Goal: Task Accomplishment & Management: Complete application form

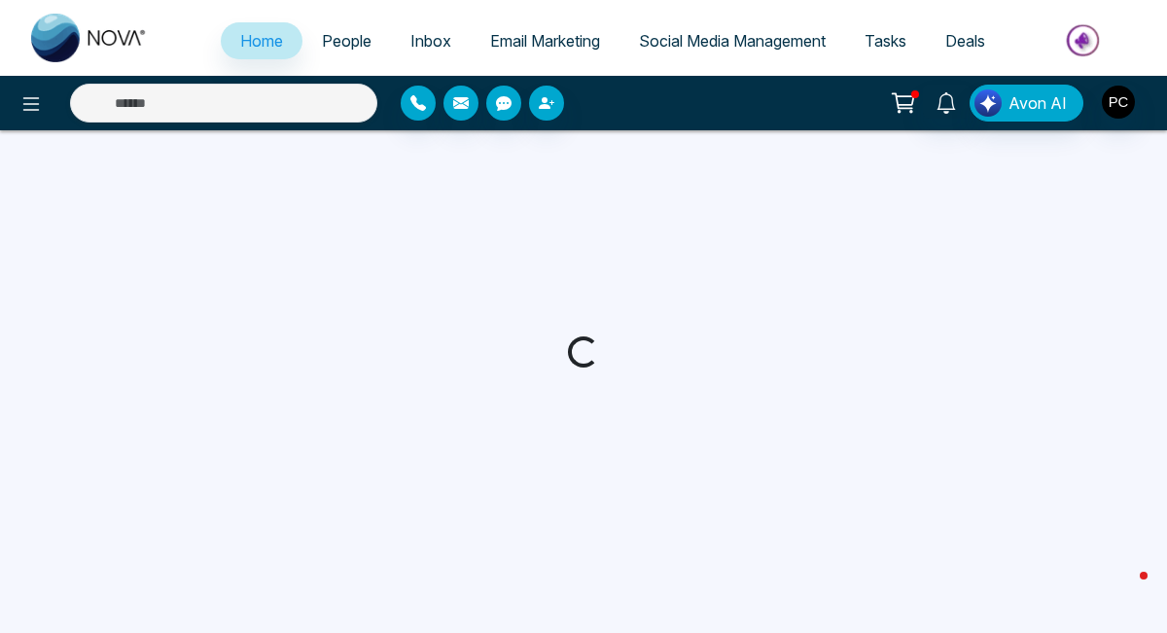
select select "*"
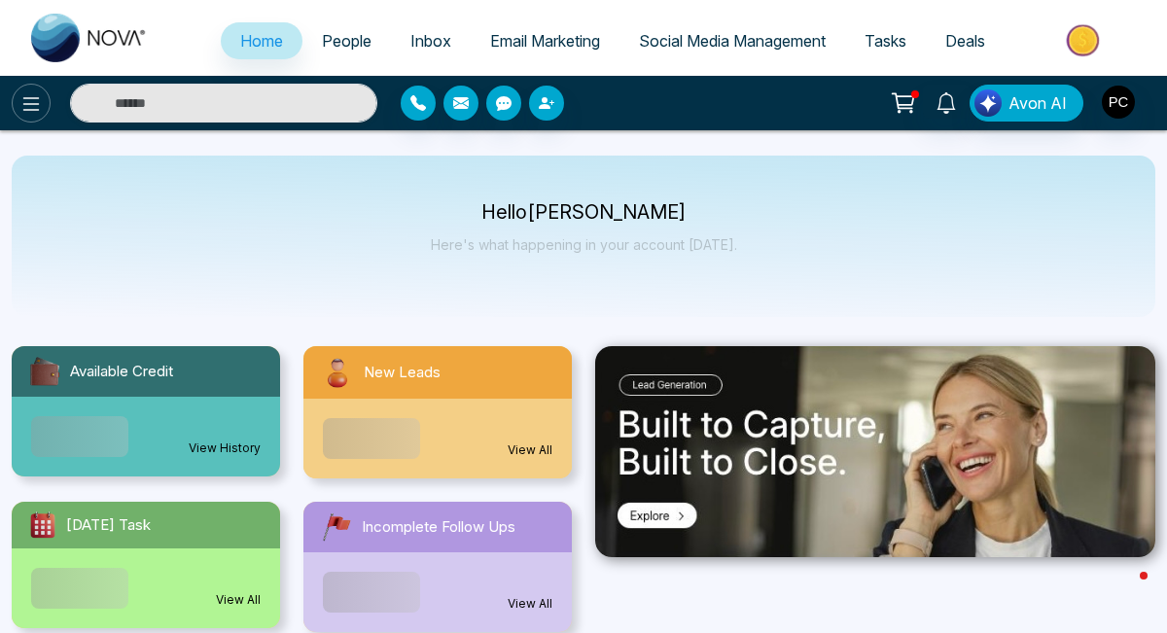
click at [24, 101] on icon at bounding box center [30, 103] width 23 height 23
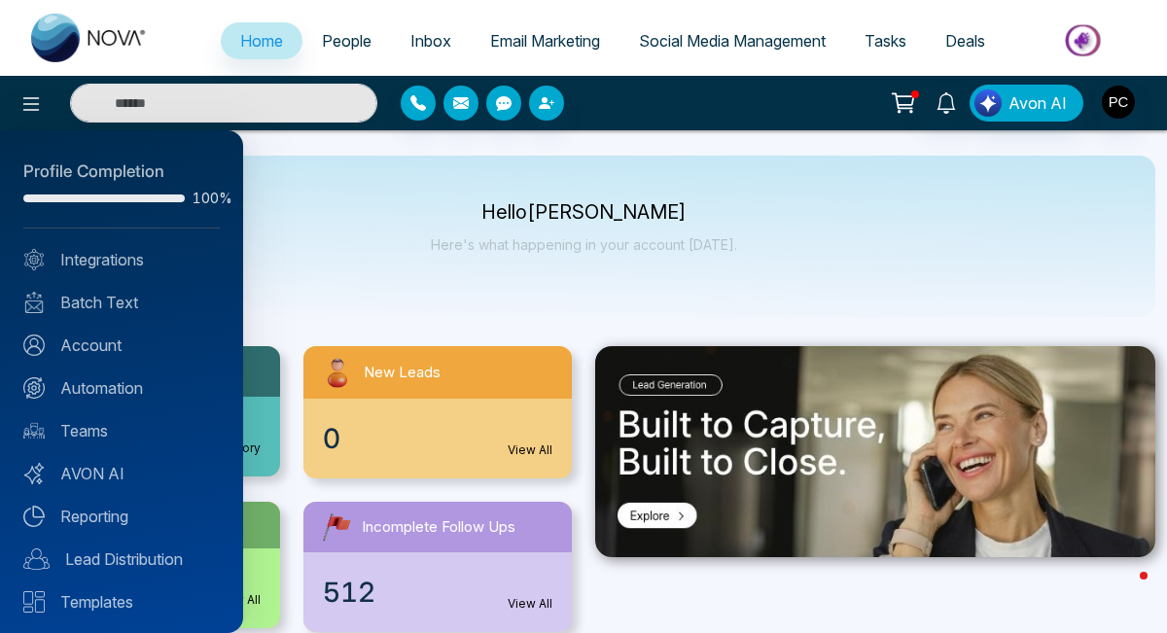
click at [110, 400] on div "Profile Completion 100% Integrations Batch Text Account Automation Teams AVON A…" at bounding box center [121, 381] width 243 height 503
click at [123, 388] on link "Automation" at bounding box center [121, 388] width 197 height 23
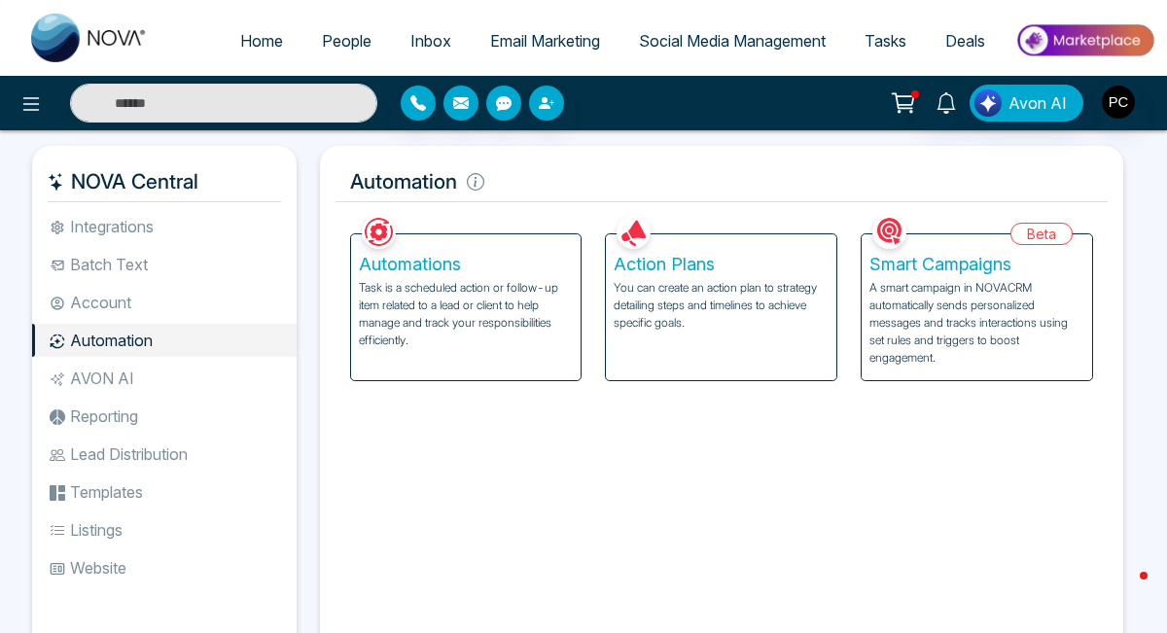
click at [490, 349] on div "Automations Task is a scheduled action or follow-up item related to a lead or c…" at bounding box center [466, 307] width 231 height 146
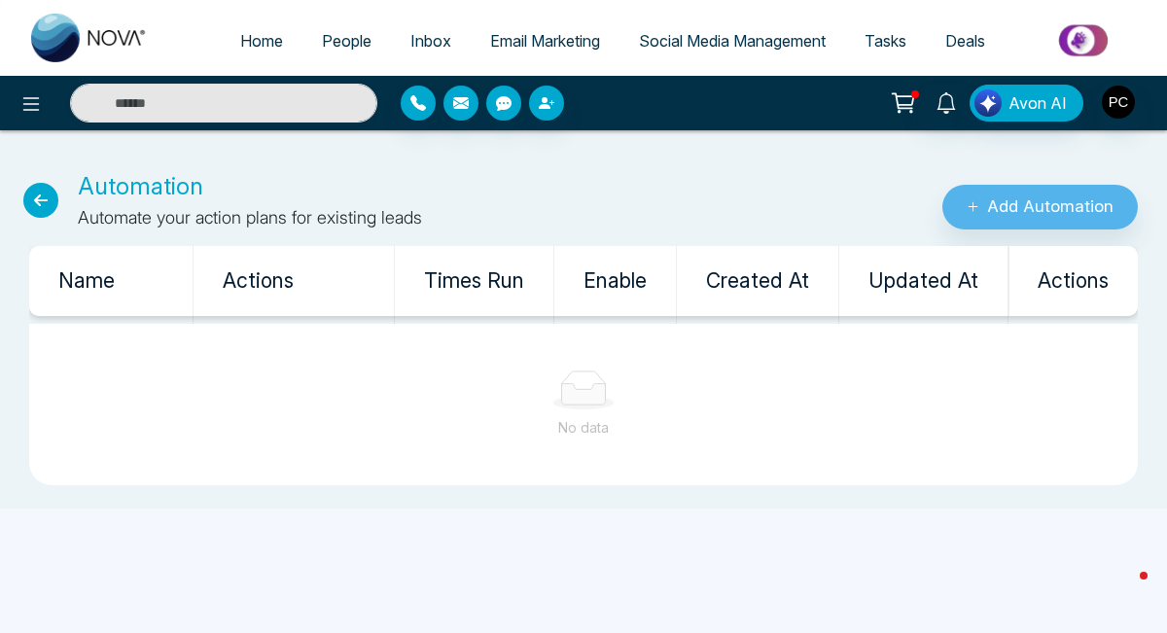
click at [40, 196] on icon at bounding box center [40, 200] width 35 height 35
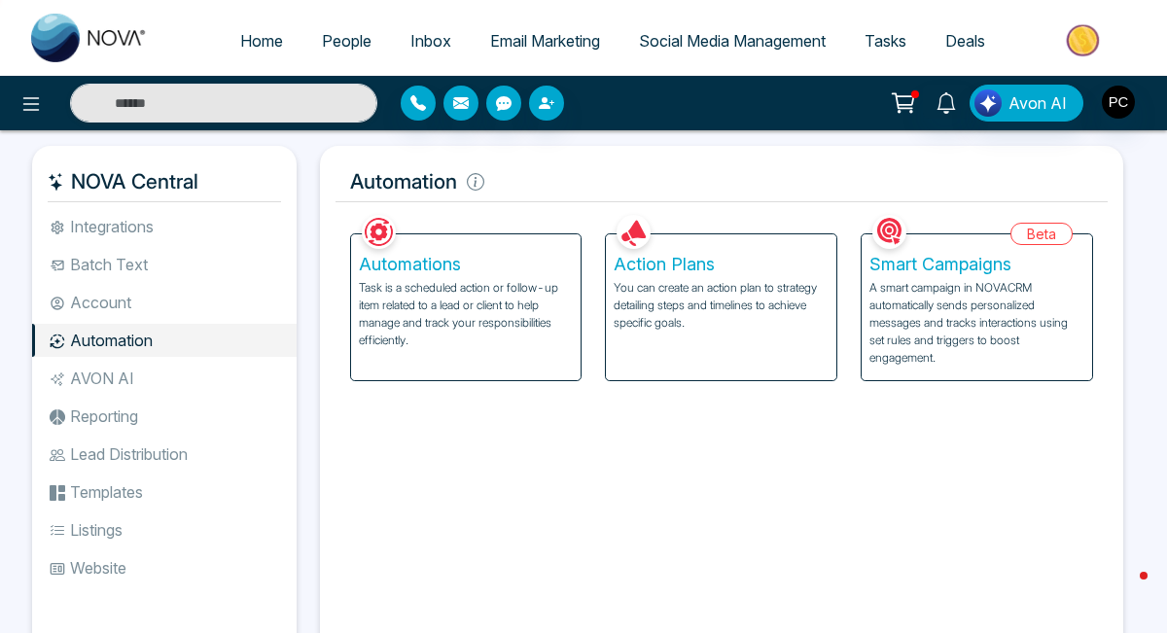
scroll to position [18, 0]
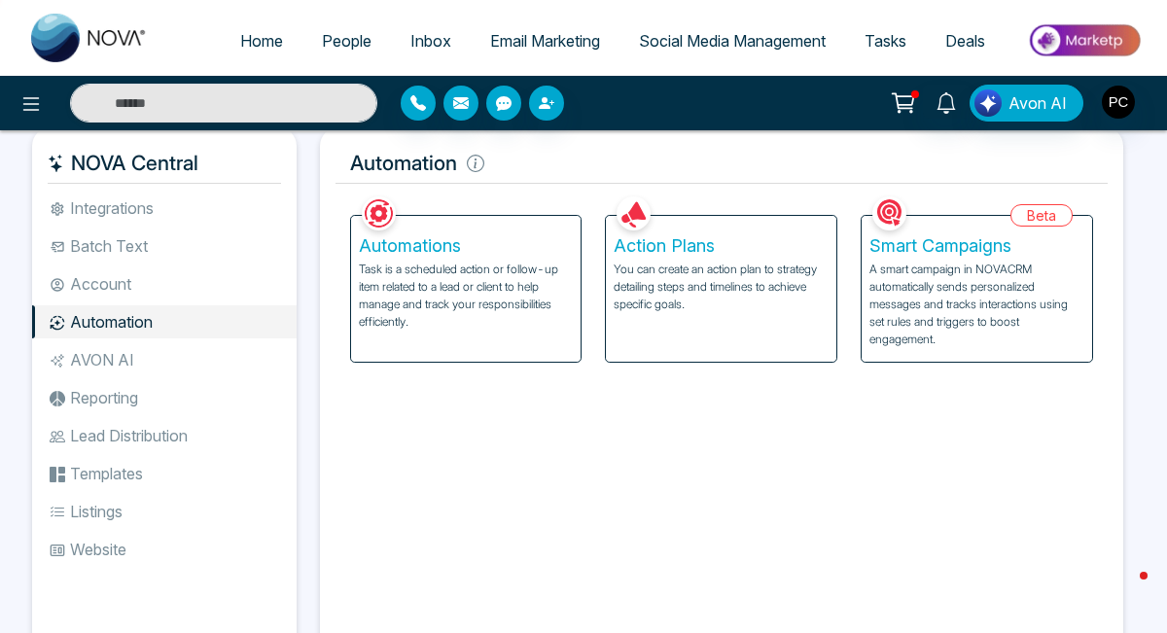
click at [161, 440] on li "Lead Distribution" at bounding box center [164, 435] width 265 height 33
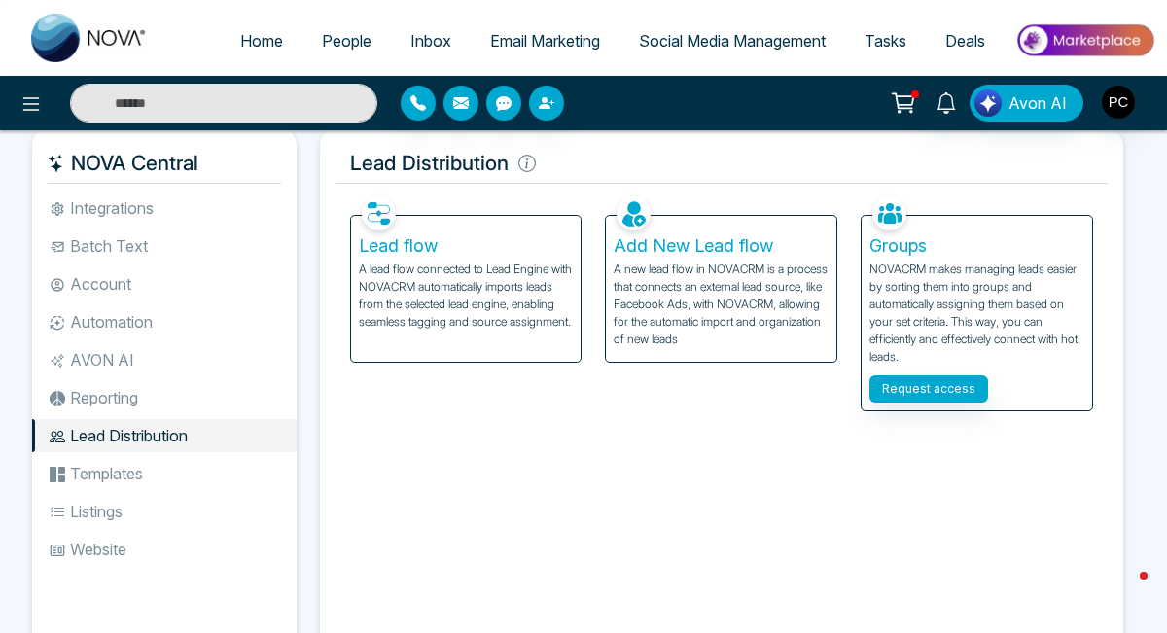
click at [474, 256] on h5 "Lead flow" at bounding box center [466, 245] width 215 height 21
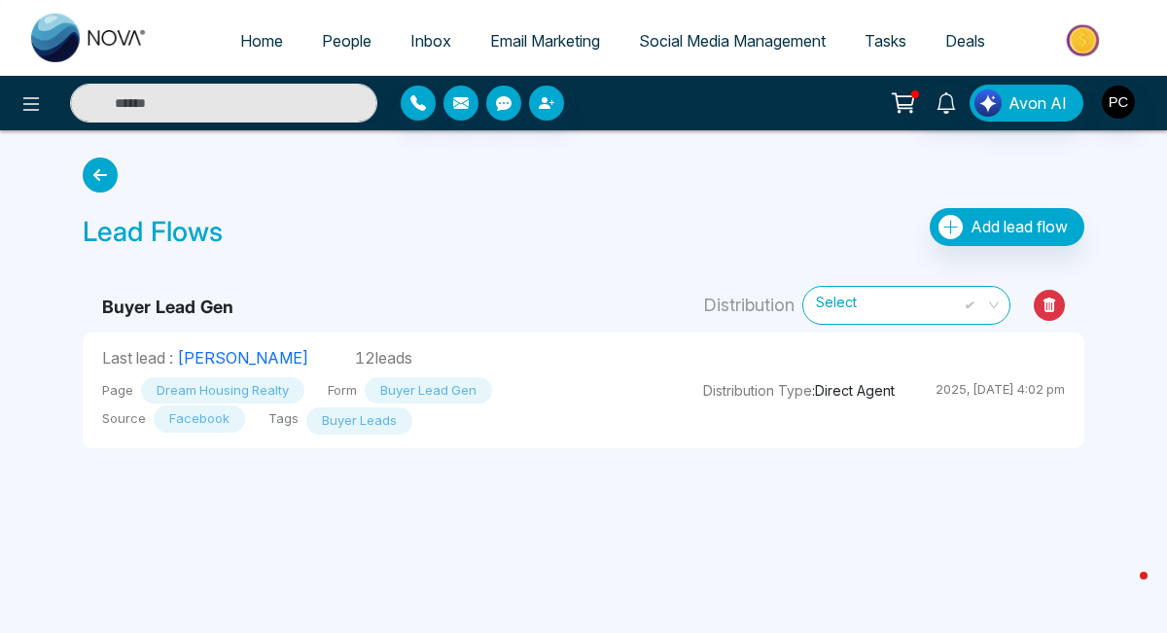
drag, startPoint x: 352, startPoint y: 352, endPoint x: 269, endPoint y: 355, distance: 82.7
click at [269, 355] on p "Last lead : Frank 12 leads" at bounding box center [383, 357] width 562 height 23
click at [319, 284] on td "Buyer Lead Gen" at bounding box center [383, 297] width 601 height 71
click at [964, 230] on button "Add lead flow" at bounding box center [1007, 227] width 155 height 38
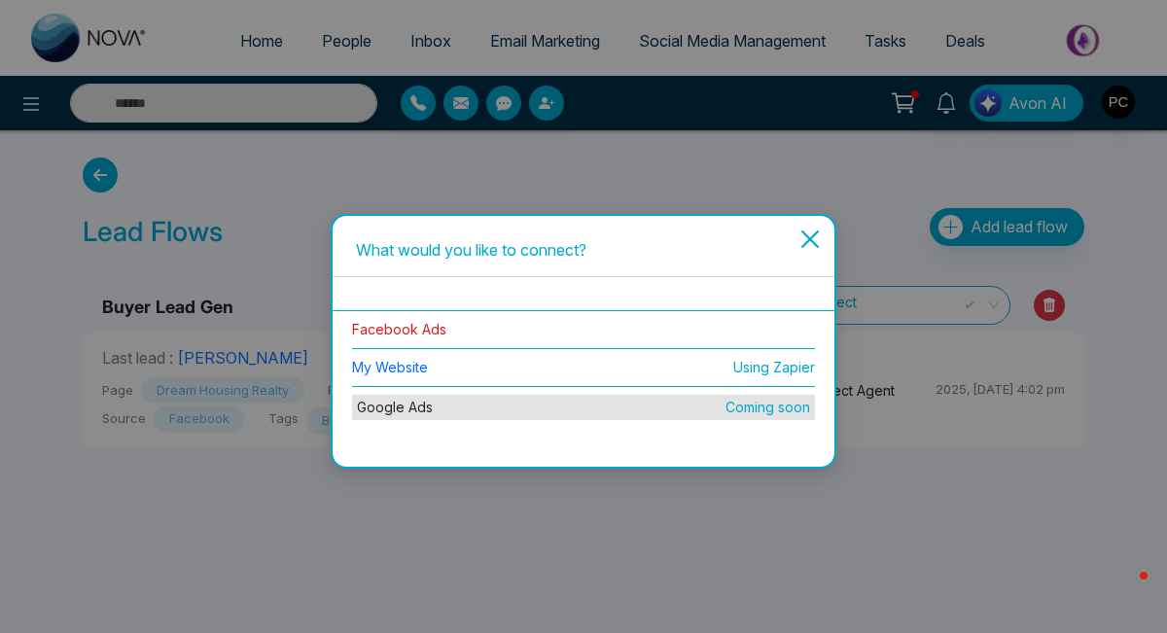
click at [399, 337] on link "Facebook Ads" at bounding box center [399, 329] width 94 height 17
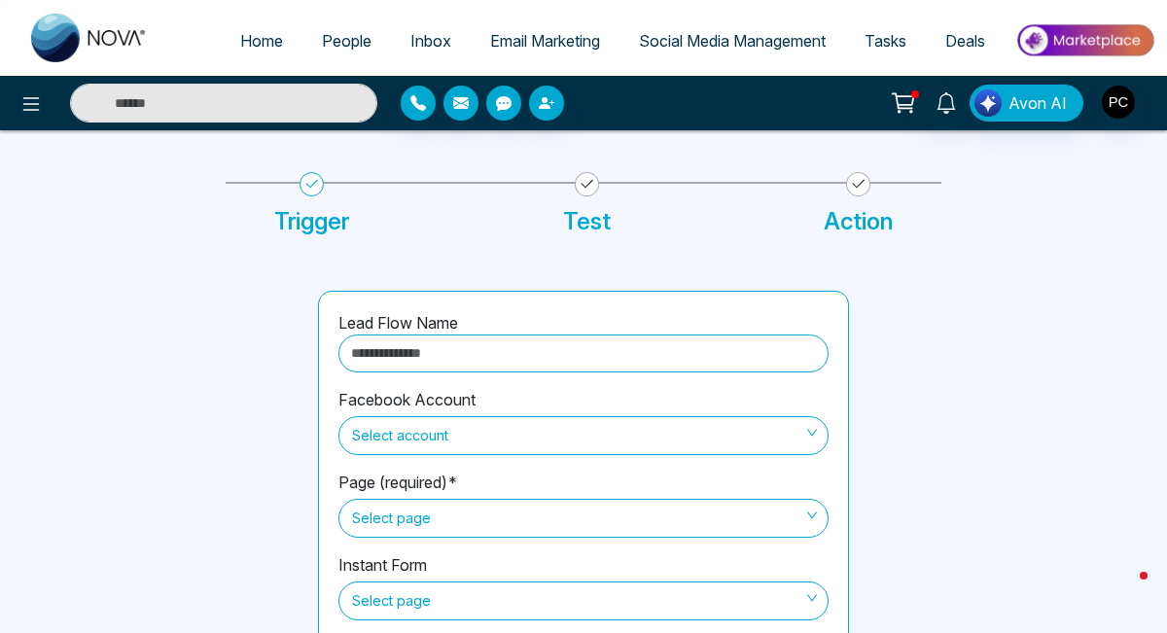
scroll to position [69, 0]
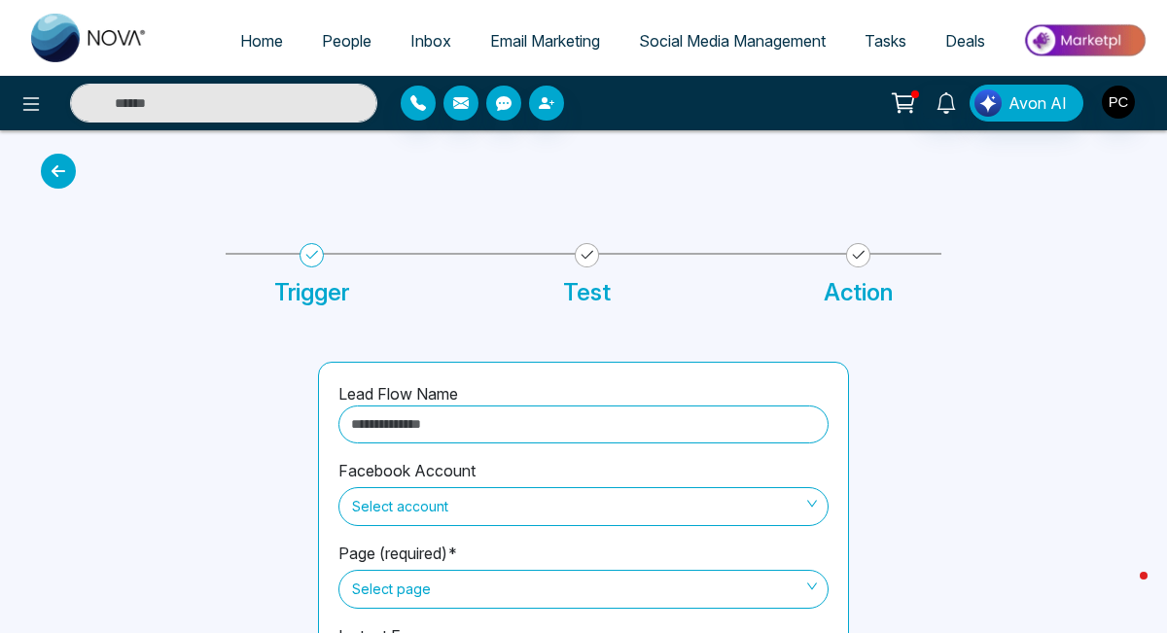
click at [453, 418] on input "text" at bounding box center [584, 425] width 490 height 38
type input "**********"
click at [455, 513] on span "Select account" at bounding box center [583, 506] width 463 height 33
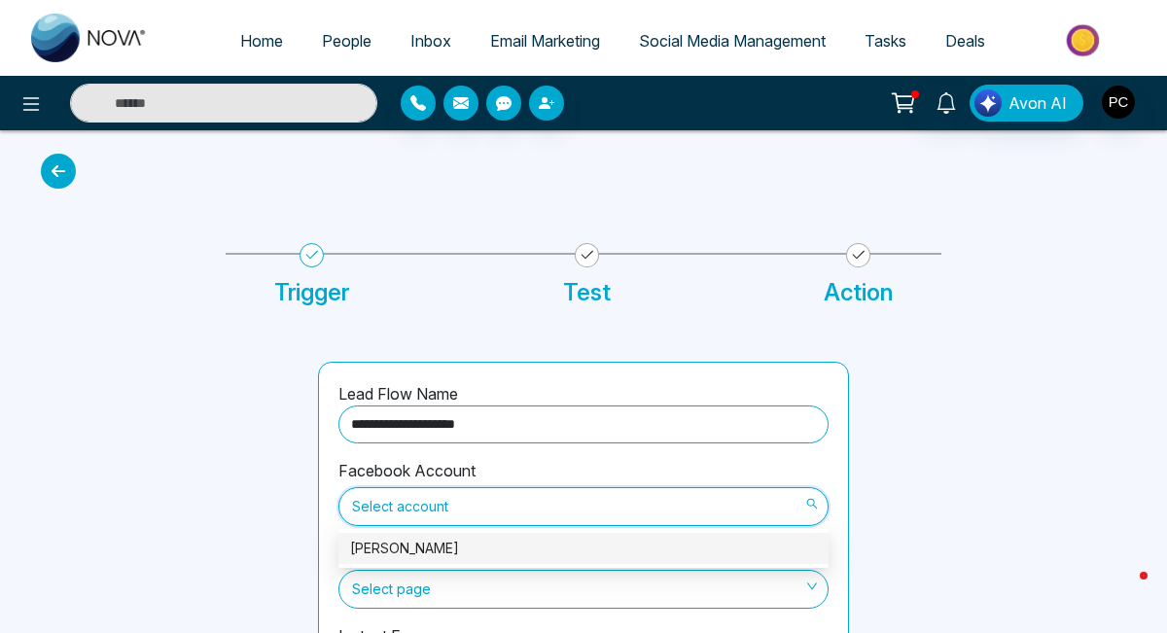
click at [443, 538] on div "Pari Chandna" at bounding box center [583, 548] width 467 height 21
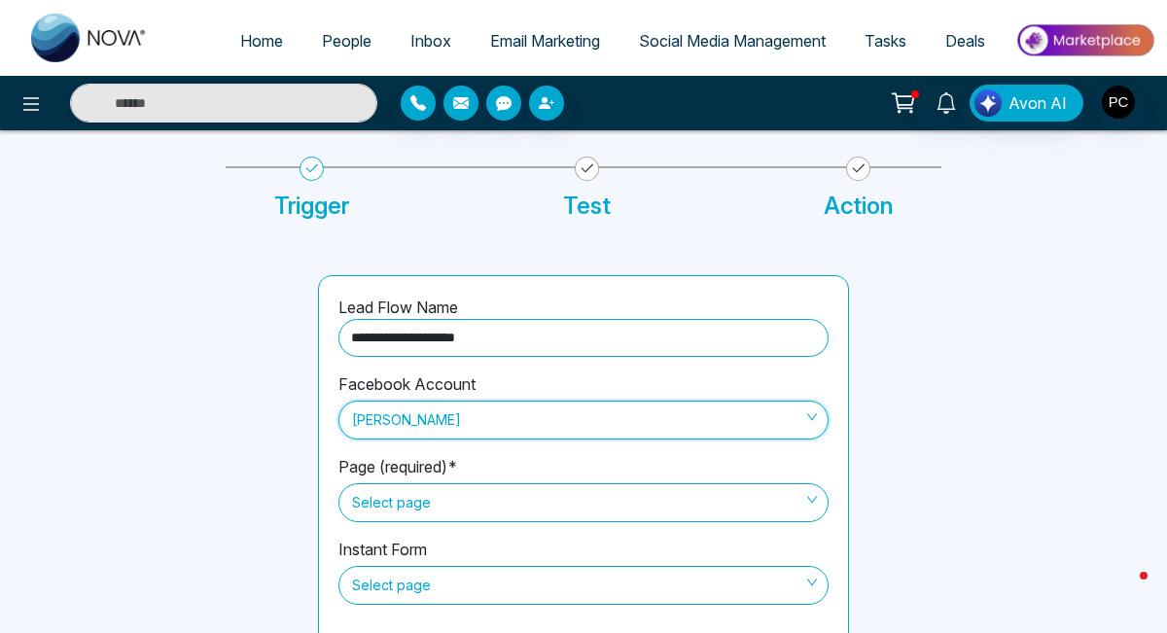
scroll to position [156, 0]
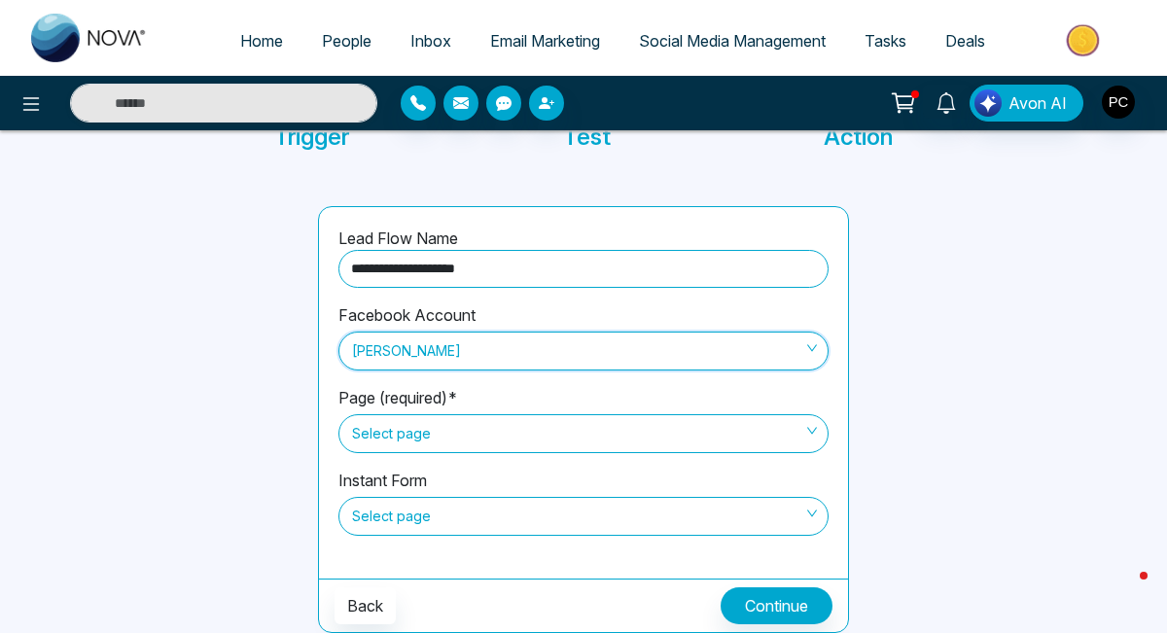
click at [482, 427] on span "Select page" at bounding box center [583, 433] width 463 height 33
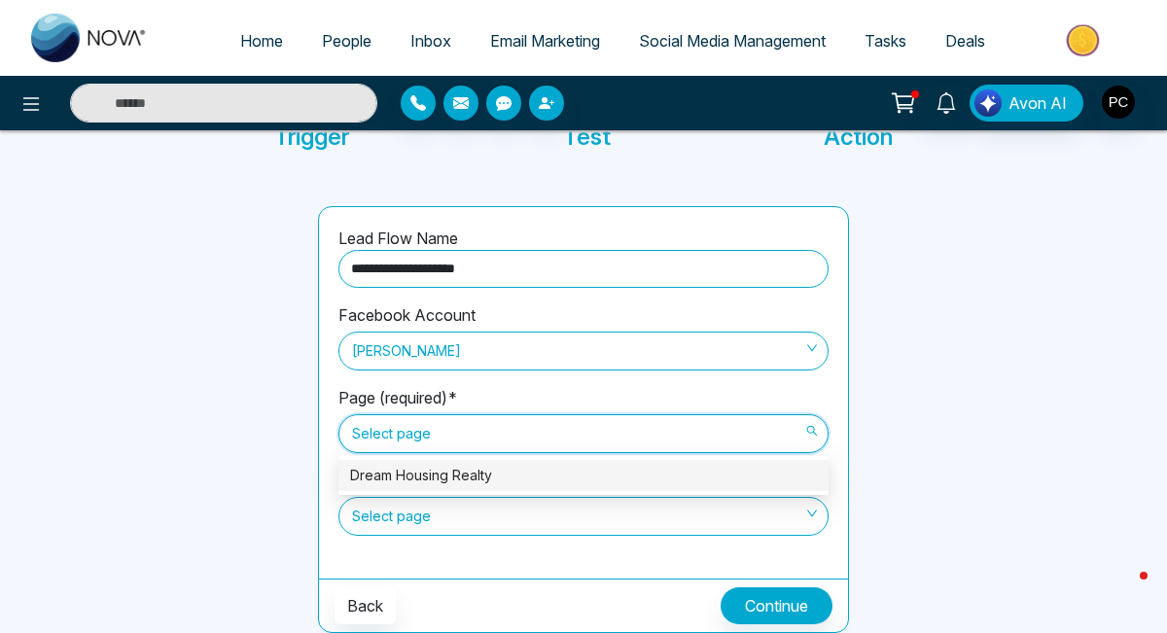
click at [457, 472] on div "Dream Housing Realty" at bounding box center [583, 475] width 467 height 21
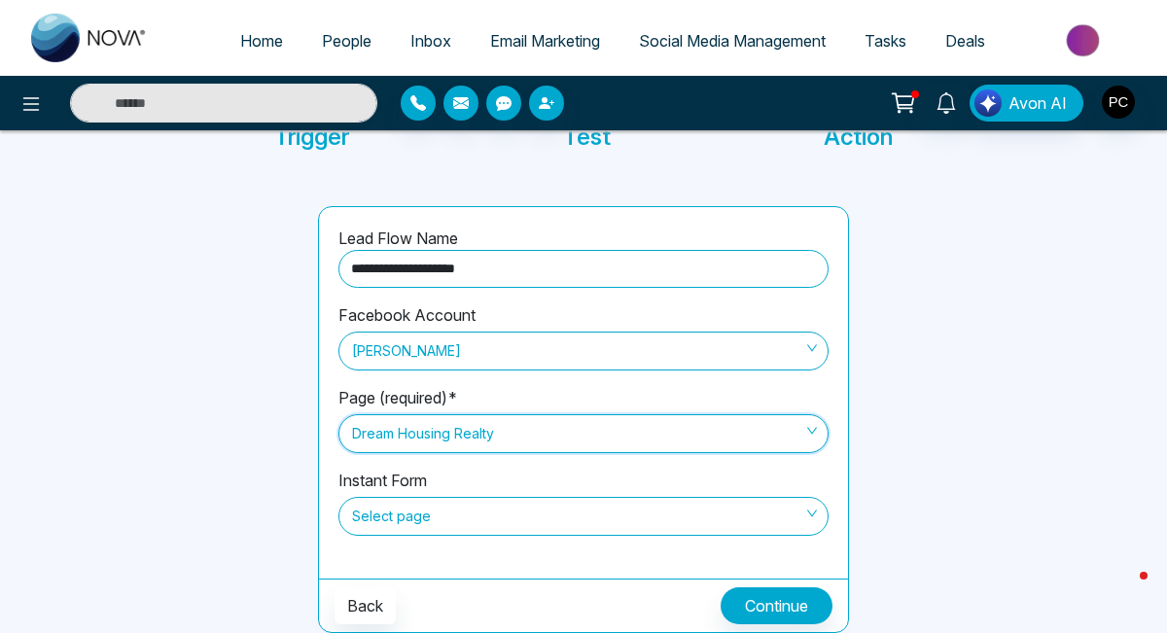
click at [436, 523] on span "Select page" at bounding box center [583, 516] width 463 height 33
click at [437, 519] on span "Select page" at bounding box center [583, 516] width 463 height 33
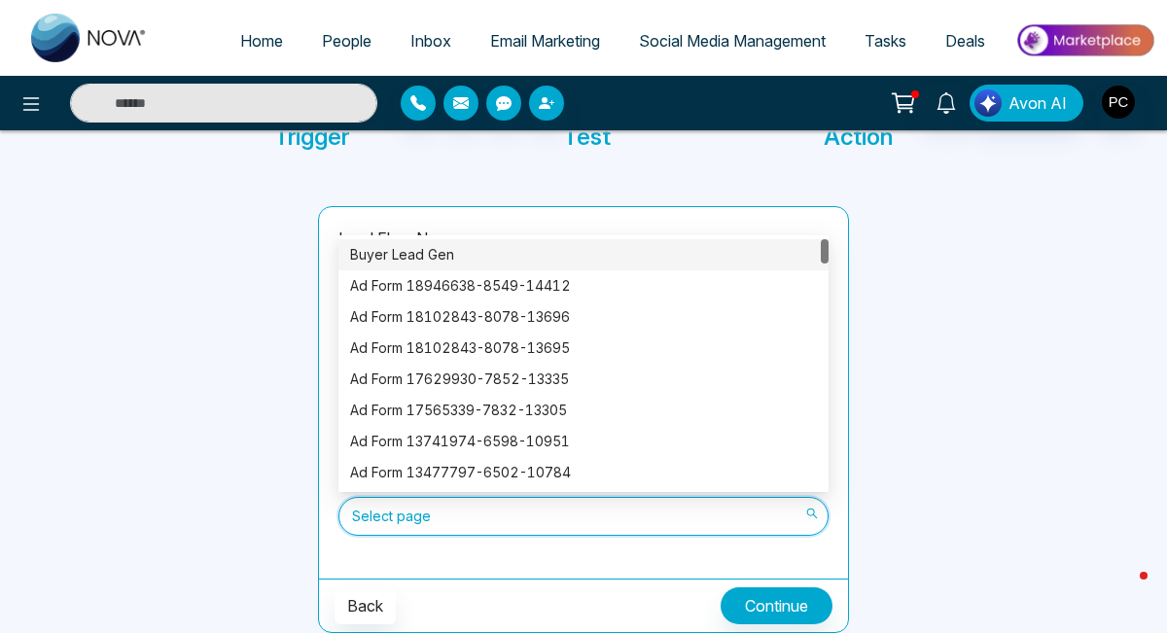
click at [427, 257] on div "Buyer Lead Gen" at bounding box center [583, 254] width 467 height 21
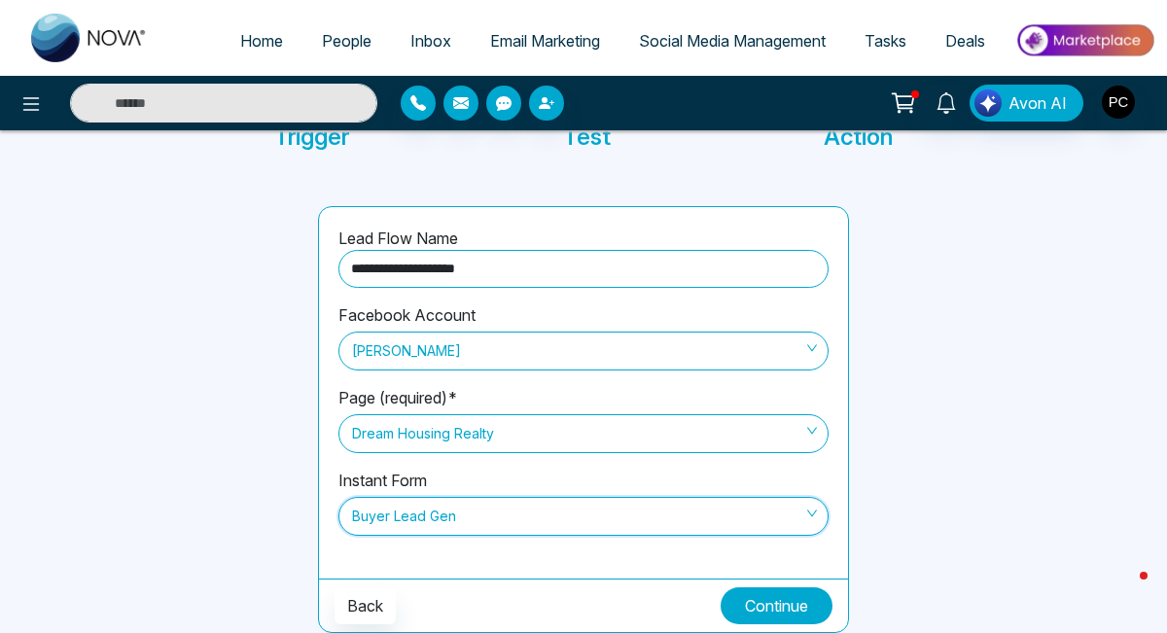
click at [780, 603] on button "Continue" at bounding box center [777, 606] width 112 height 37
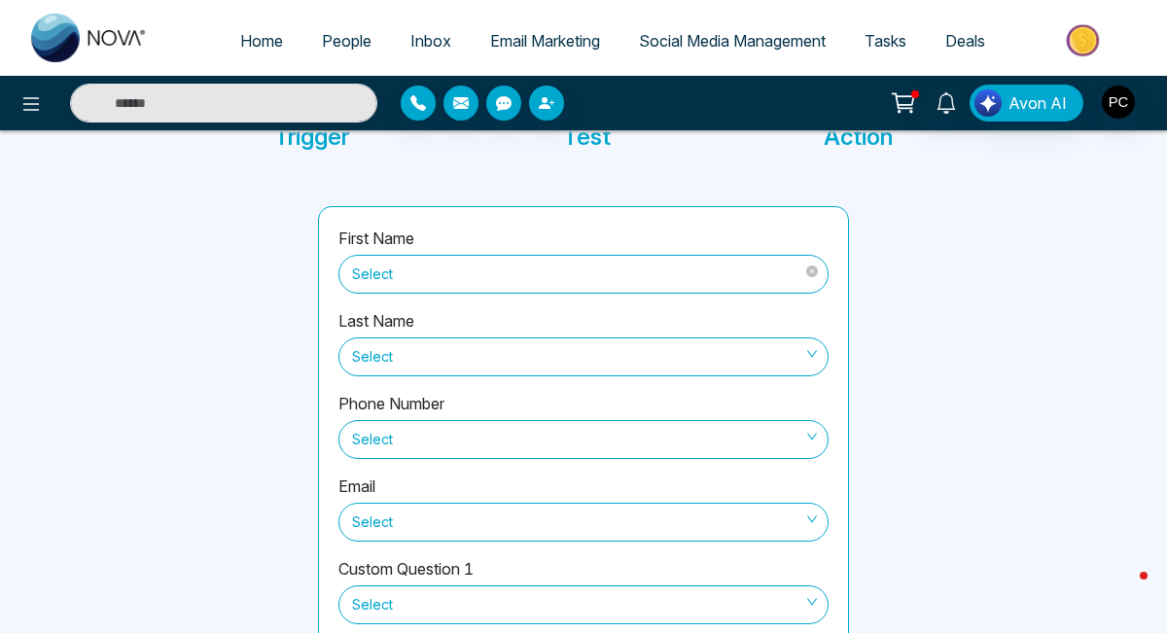
click at [577, 272] on span "Select" at bounding box center [583, 274] width 463 height 33
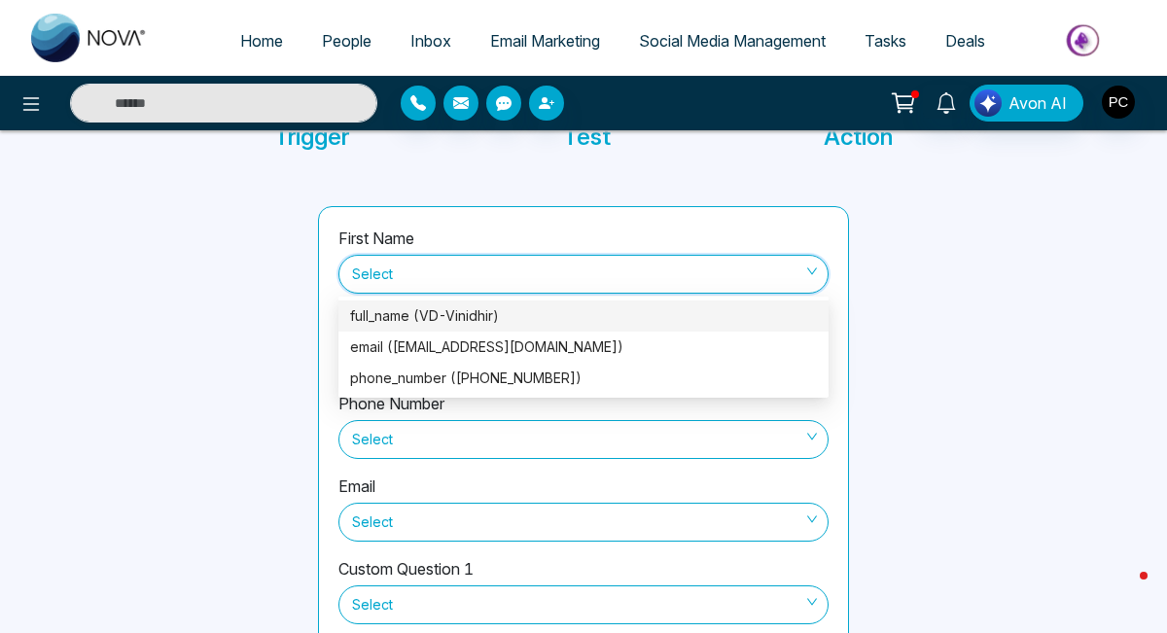
click at [537, 312] on div "full_name (VD-Vinidhir)" at bounding box center [583, 315] width 467 height 21
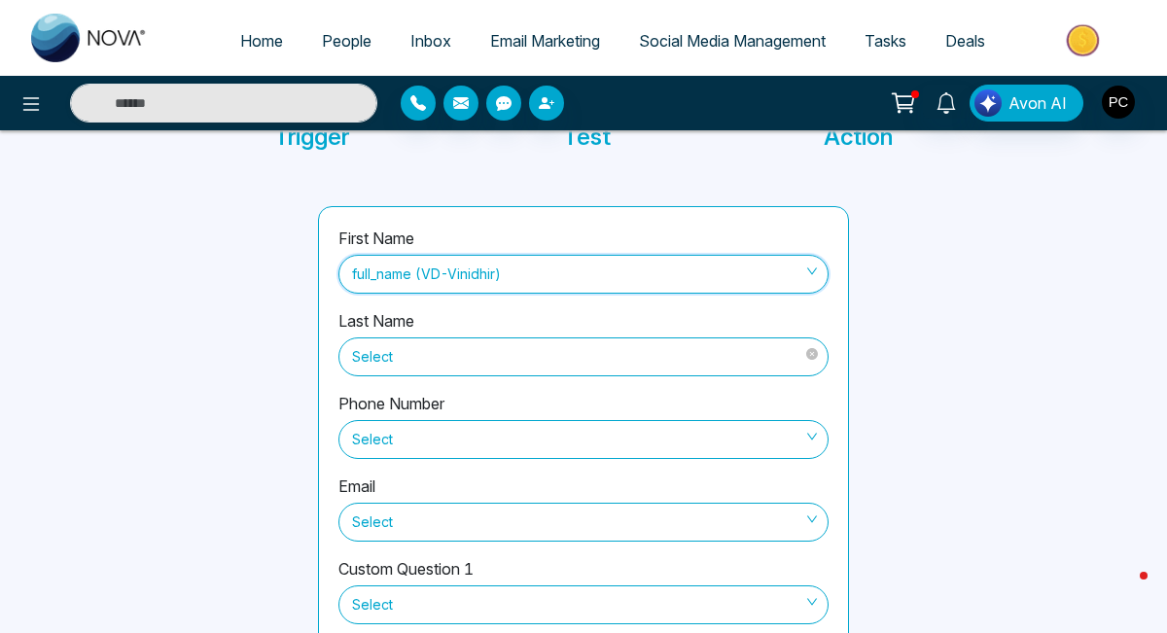
click at [509, 358] on span "Select" at bounding box center [583, 357] width 463 height 33
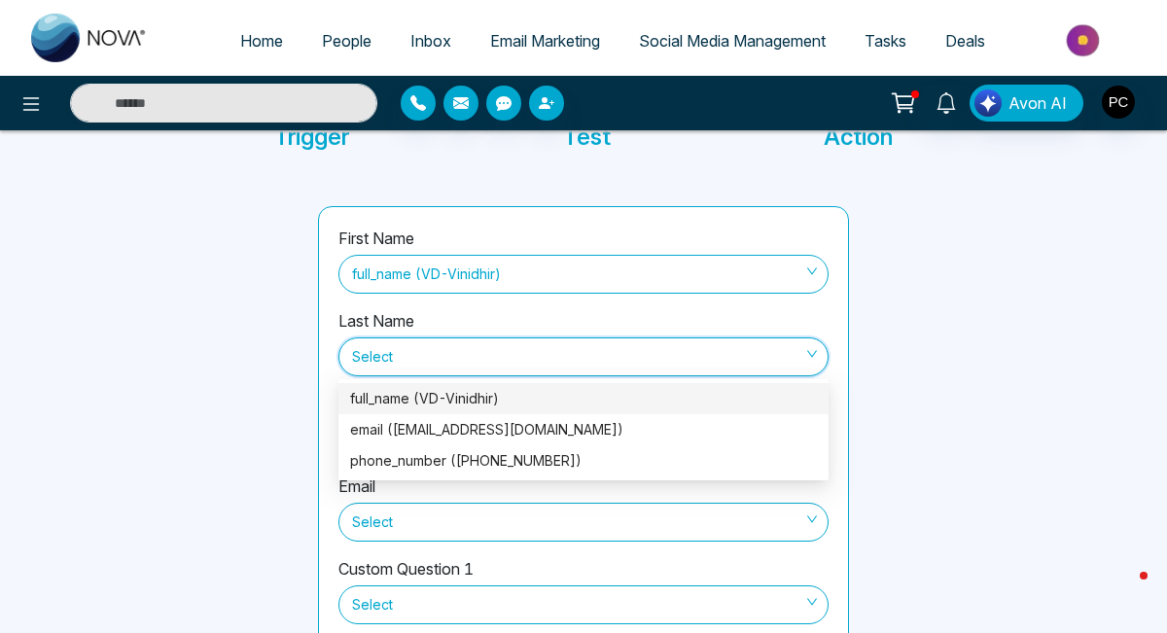
click at [203, 402] on div at bounding box center [167, 477] width 277 height 542
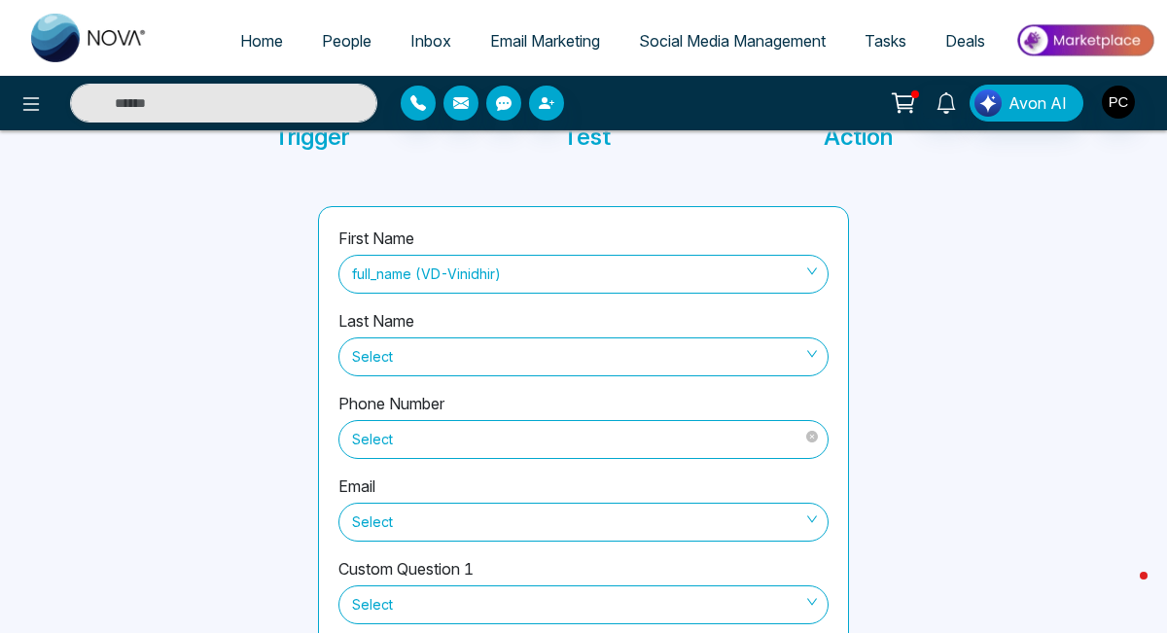
click at [419, 448] on span "Select" at bounding box center [583, 439] width 463 height 33
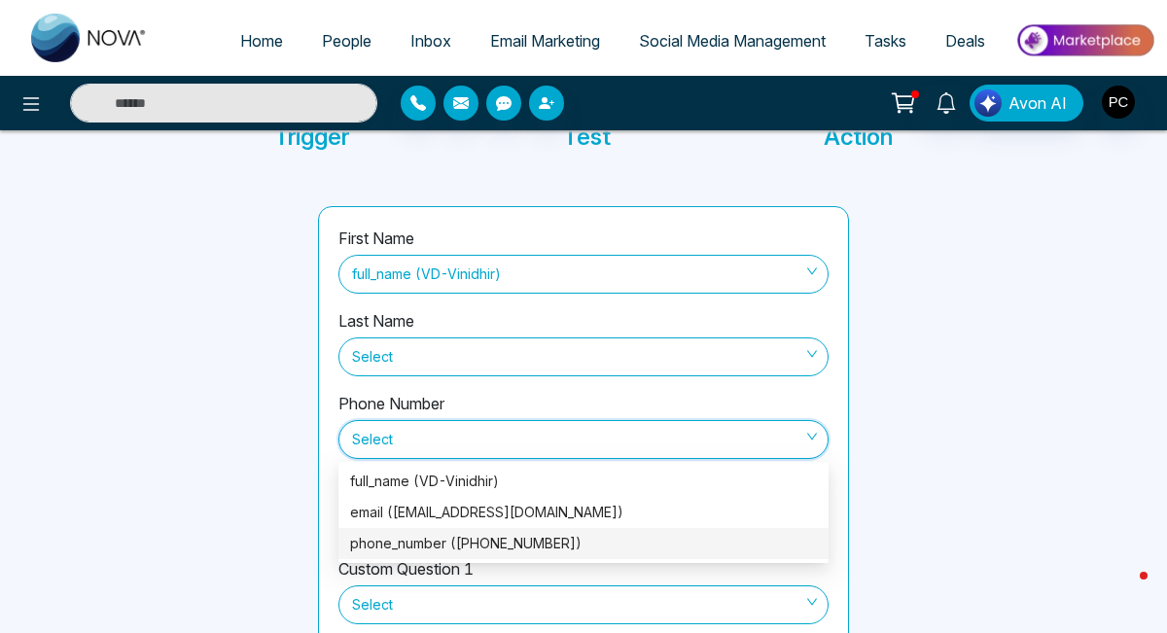
click at [415, 543] on div "phone_number (4379902181)" at bounding box center [583, 543] width 467 height 21
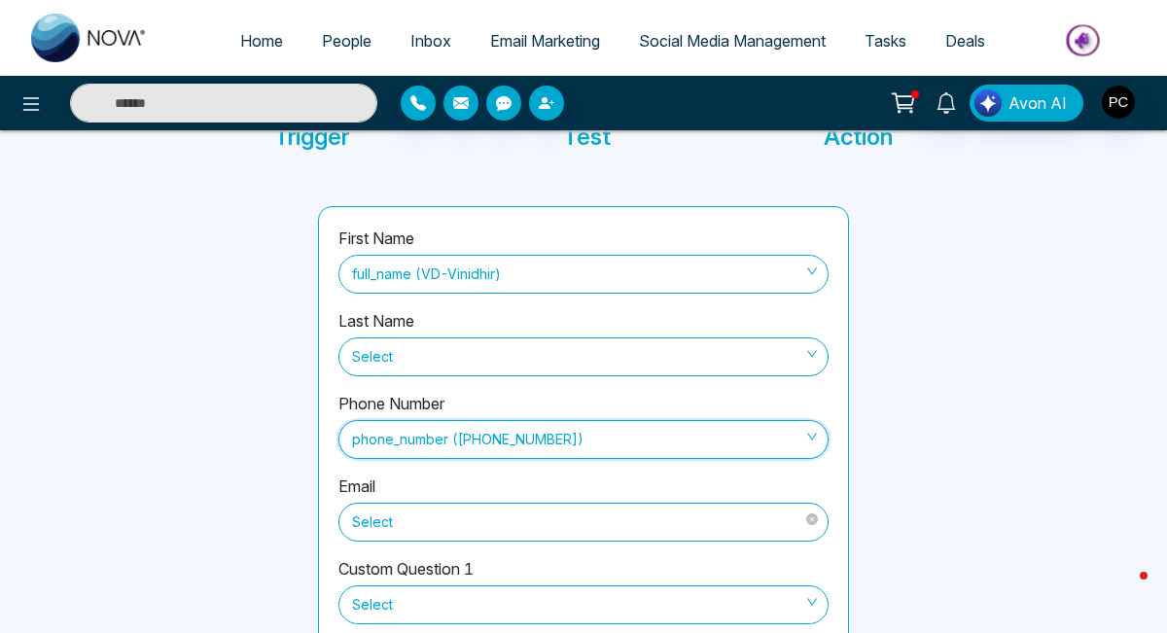
click at [444, 528] on span "Select" at bounding box center [583, 522] width 463 height 33
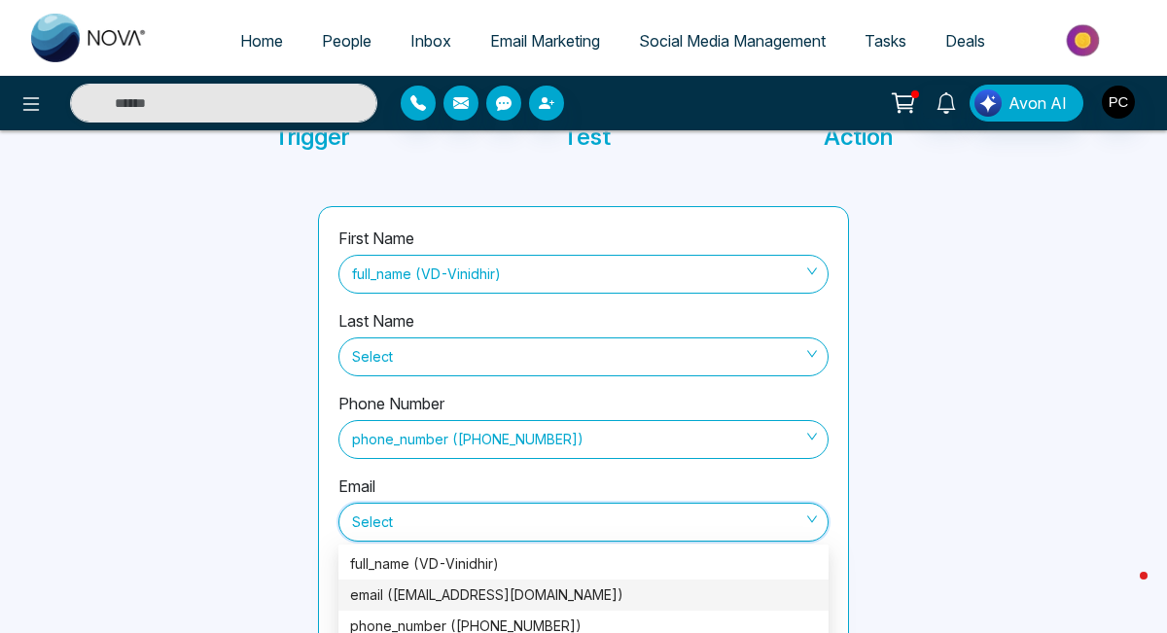
click at [433, 592] on div "email (dhirvaneet9@gmail.com)" at bounding box center [583, 595] width 467 height 21
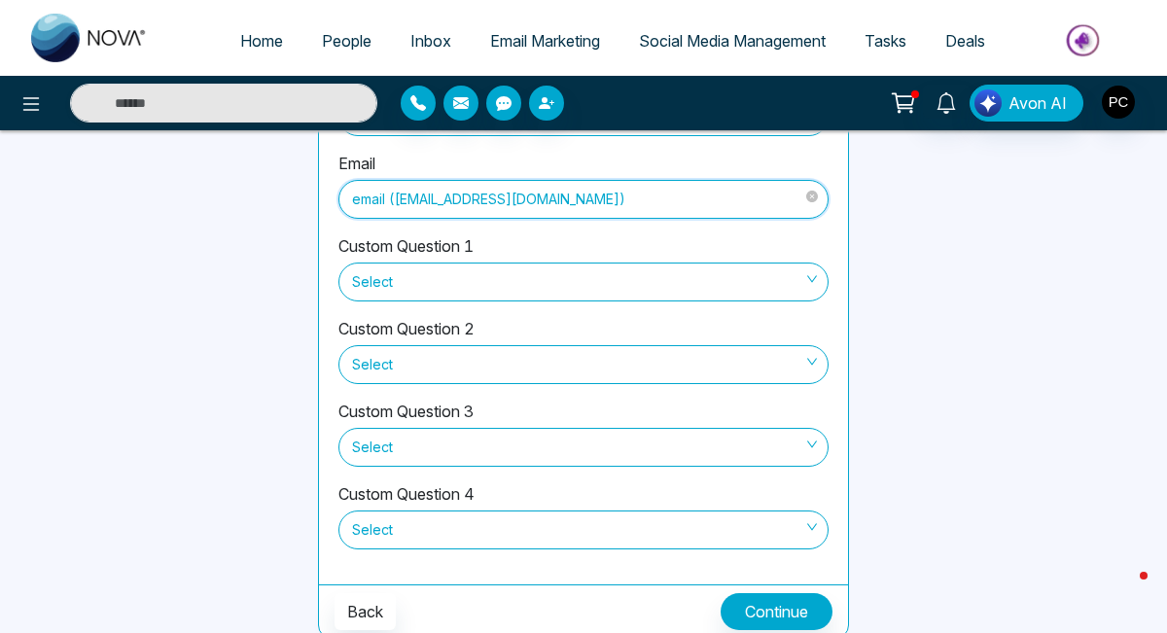
scroll to position [270, 0]
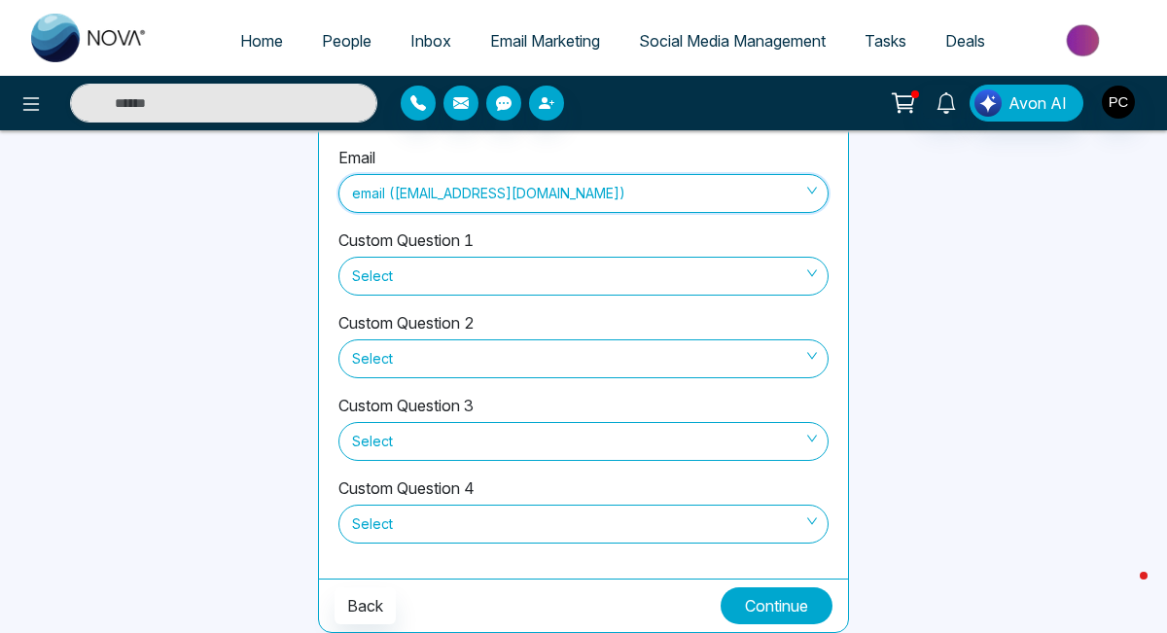
click at [817, 614] on button "Continue" at bounding box center [777, 606] width 112 height 37
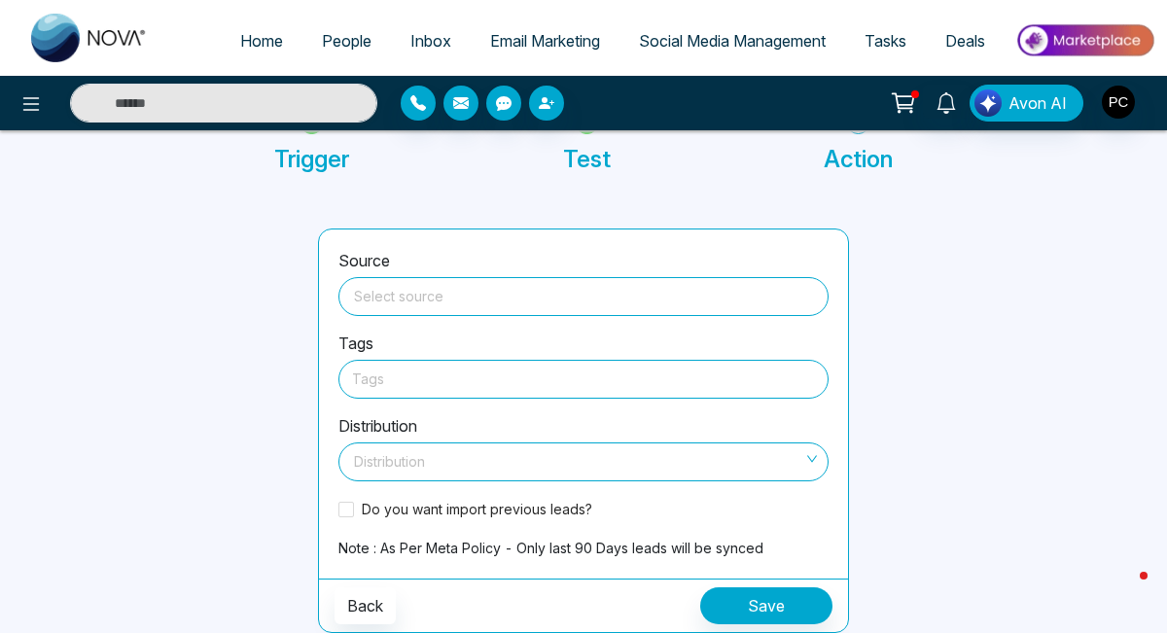
scroll to position [133, 0]
click at [537, 301] on input "search" at bounding box center [583, 292] width 467 height 29
click at [386, 302] on input "search" at bounding box center [583, 292] width 467 height 29
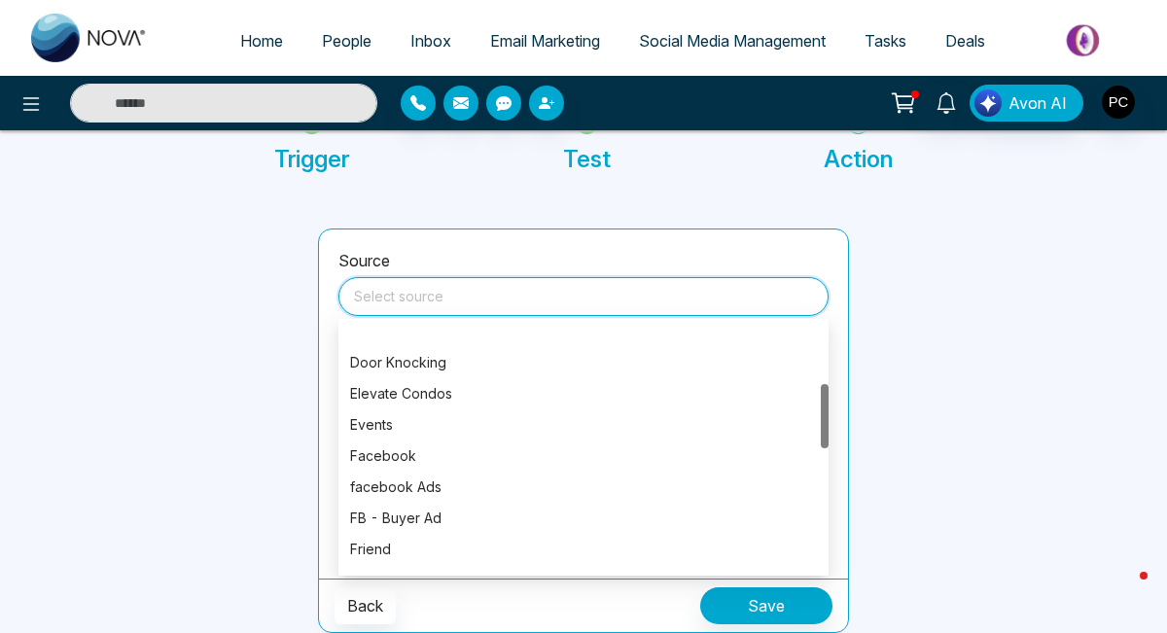
scroll to position [292, 0]
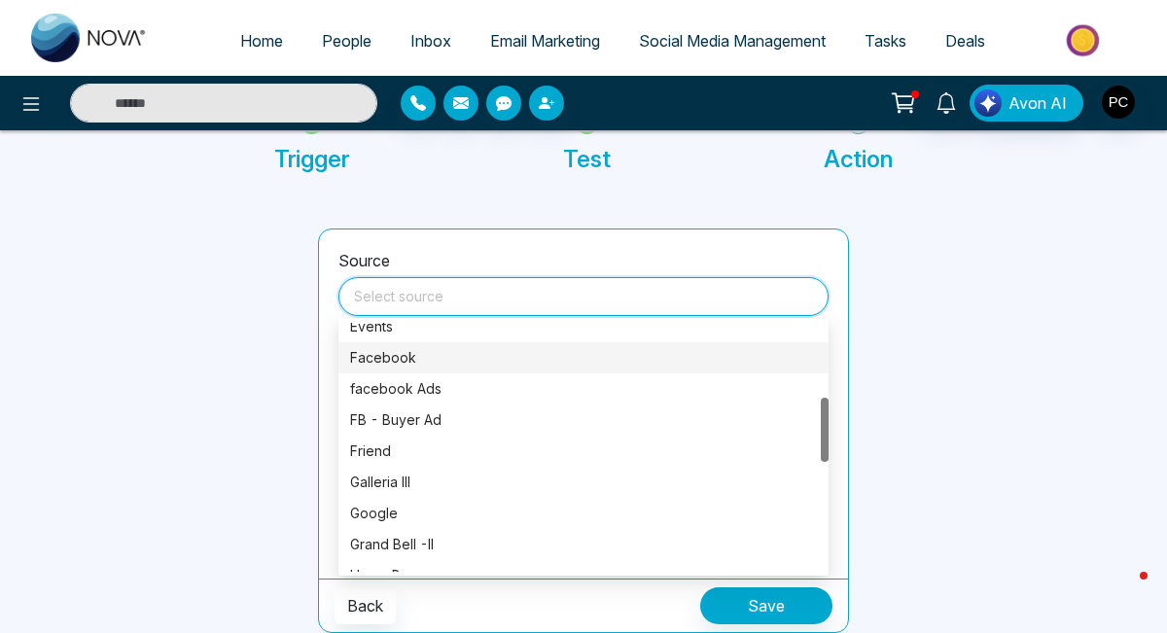
click at [414, 368] on div "Facebook" at bounding box center [583, 357] width 467 height 21
type input "********"
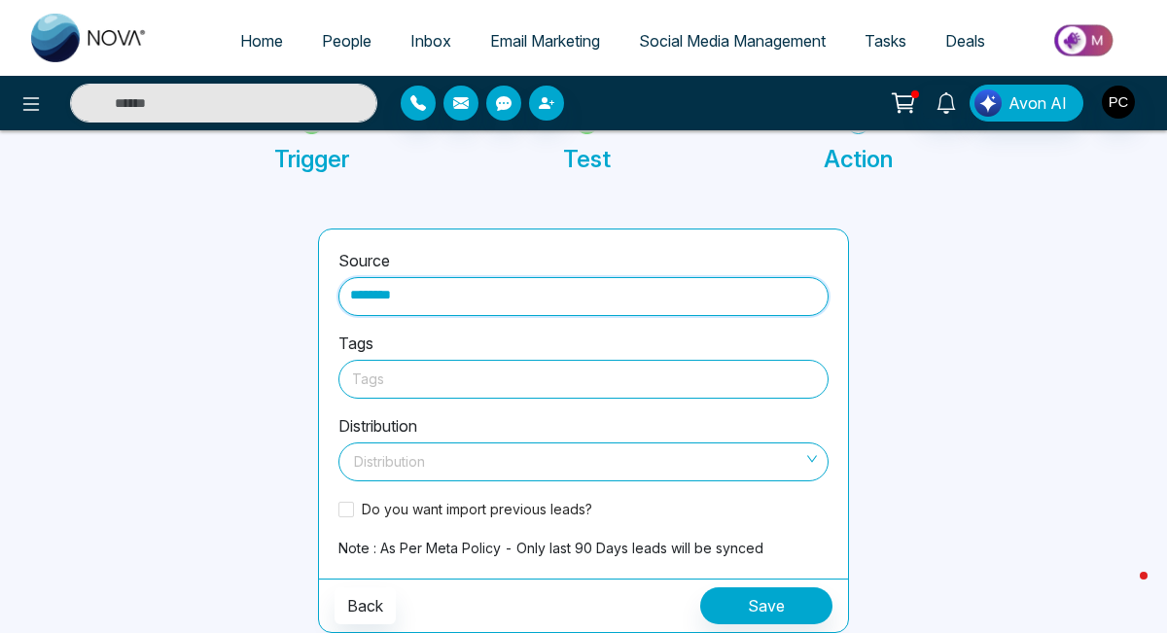
click at [443, 383] on div at bounding box center [583, 379] width 463 height 24
click at [405, 385] on div at bounding box center [583, 379] width 463 height 24
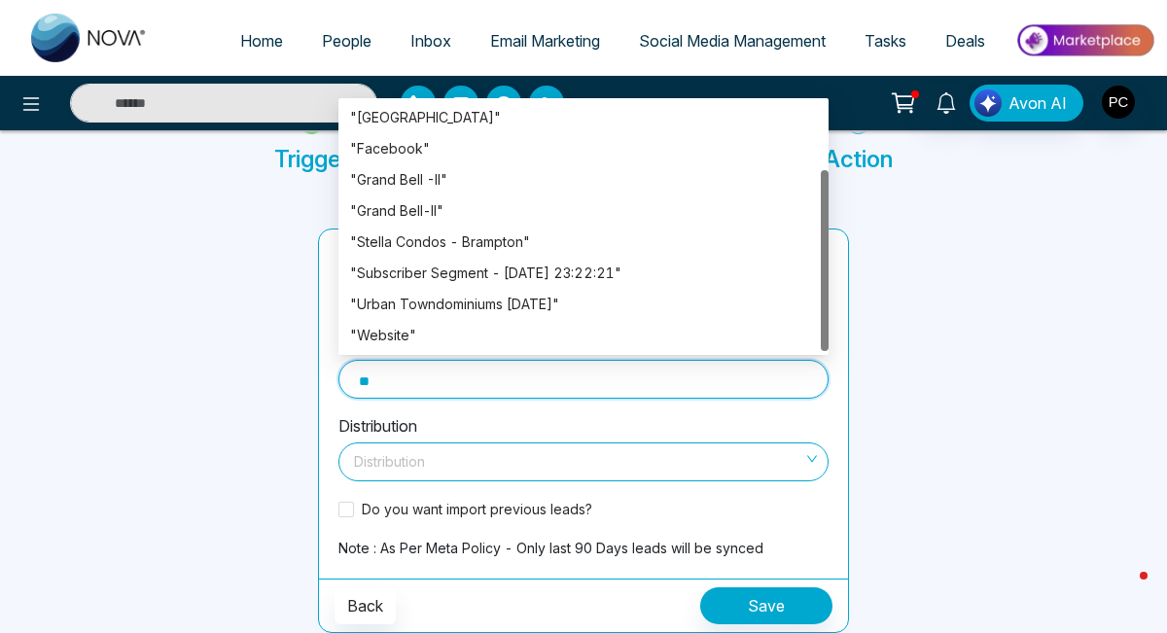
scroll to position [0, 0]
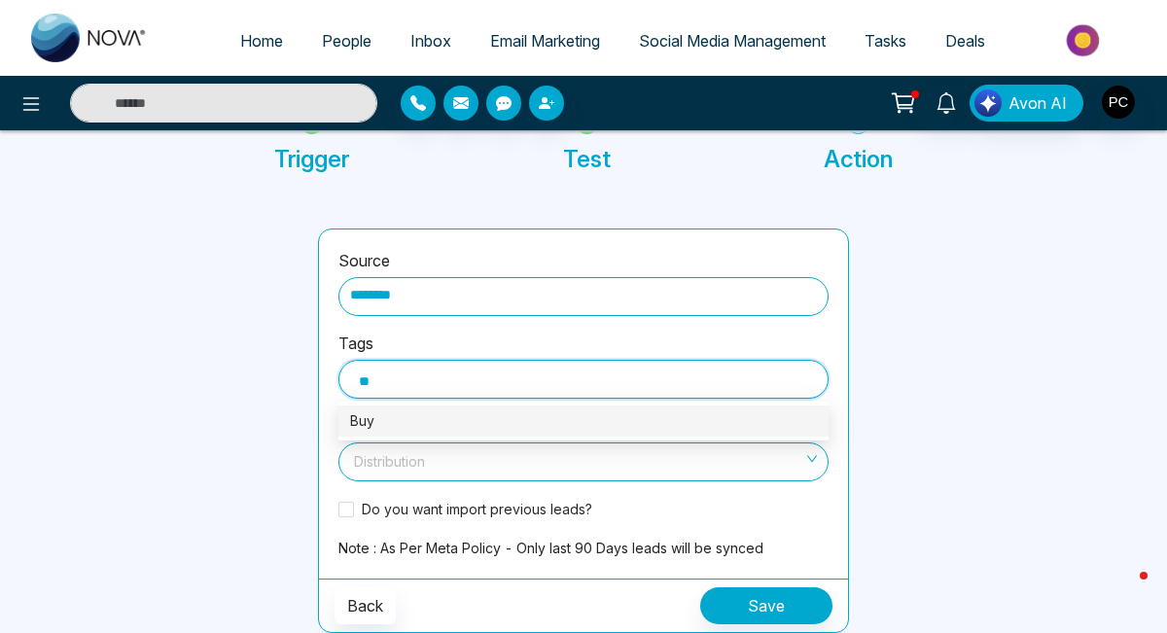
type input "*"
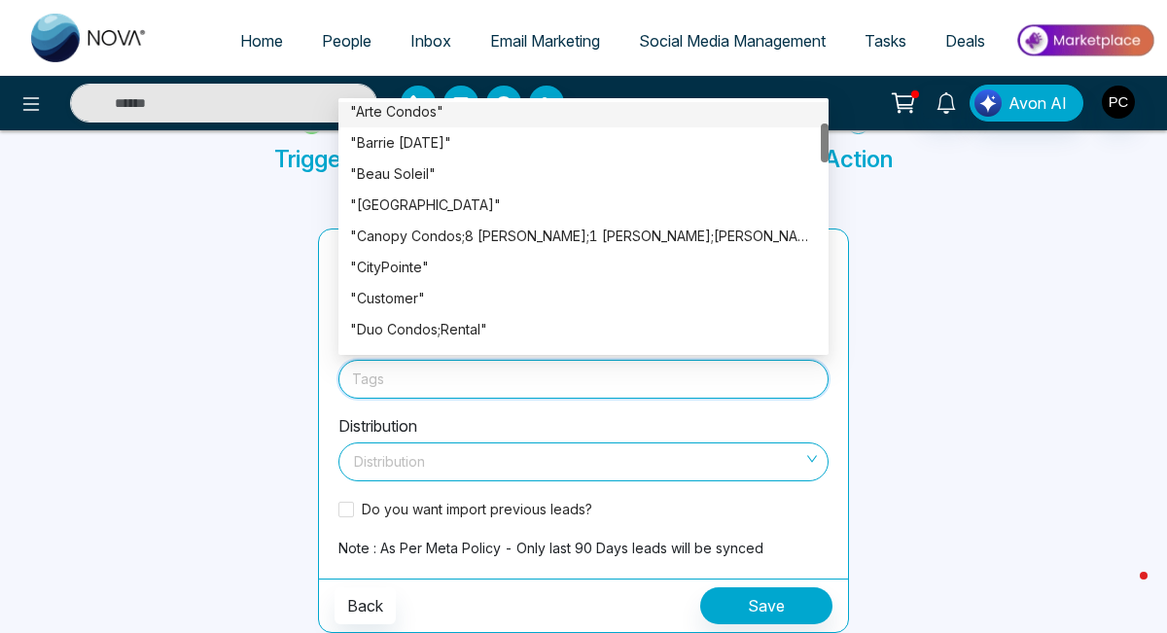
scroll to position [133, 0]
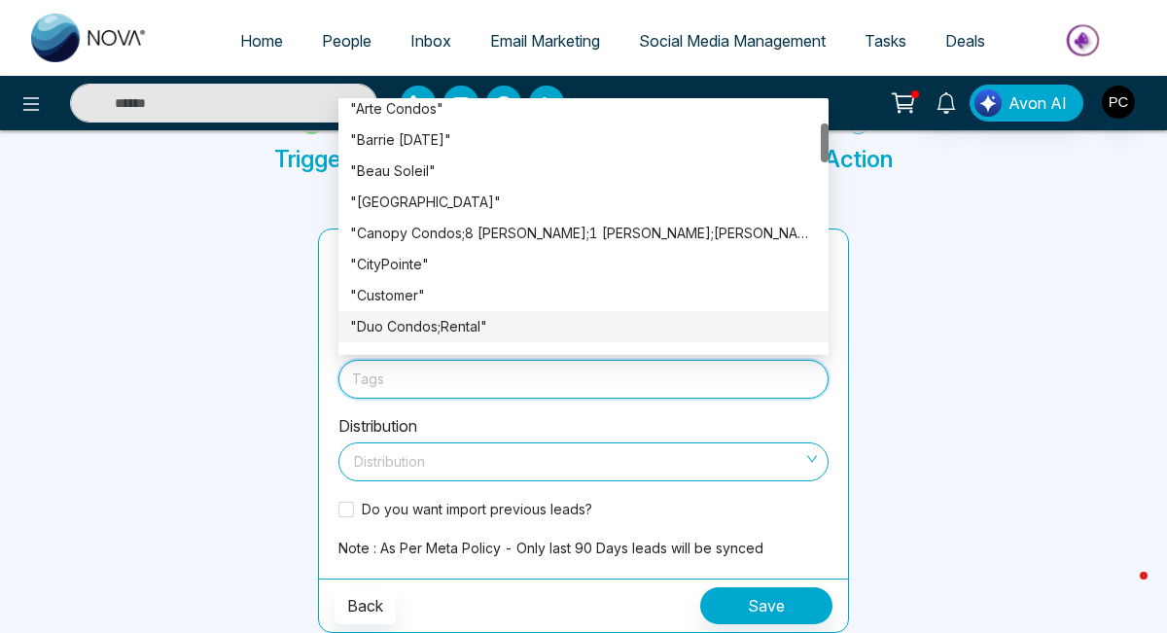
click at [240, 363] on div at bounding box center [167, 431] width 277 height 405
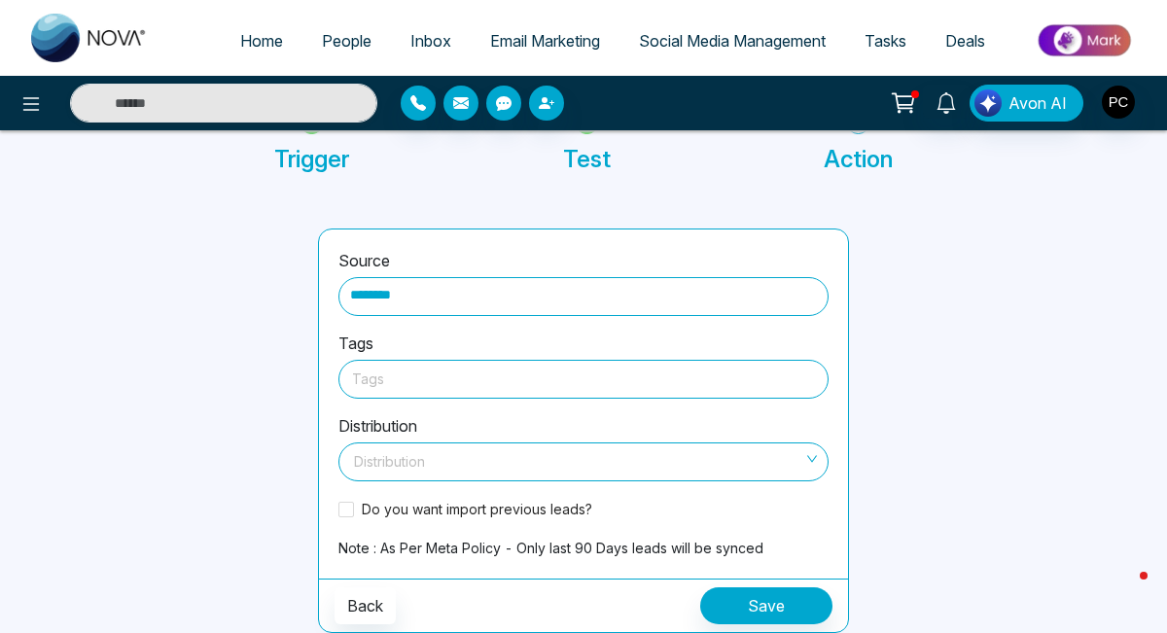
click at [378, 371] on div at bounding box center [583, 379] width 463 height 24
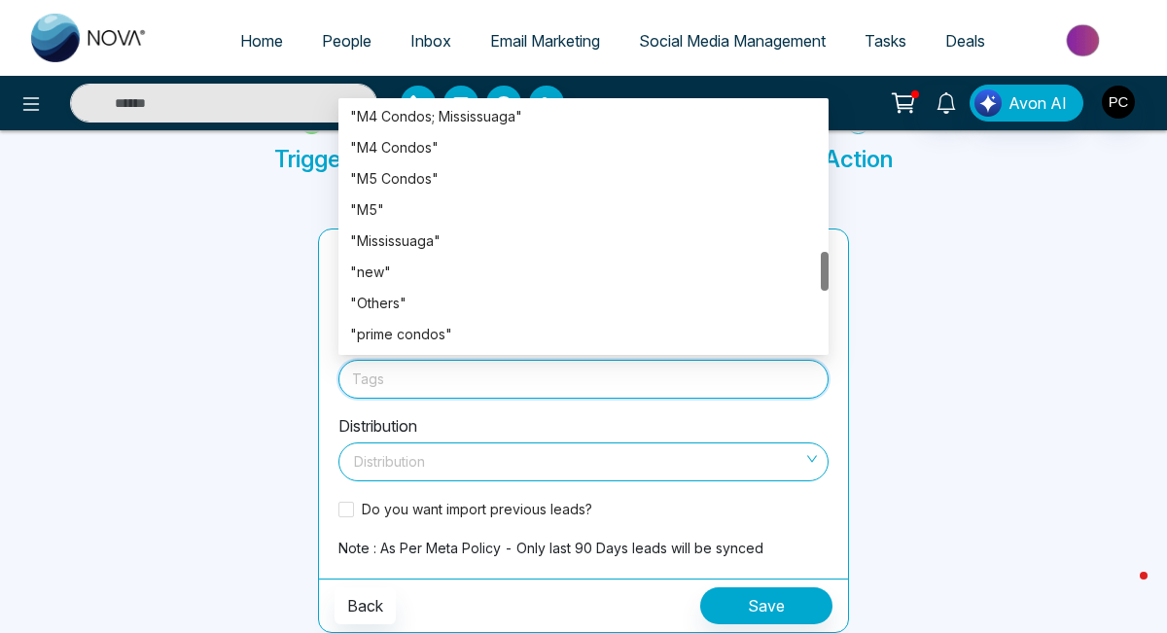
type input "*"
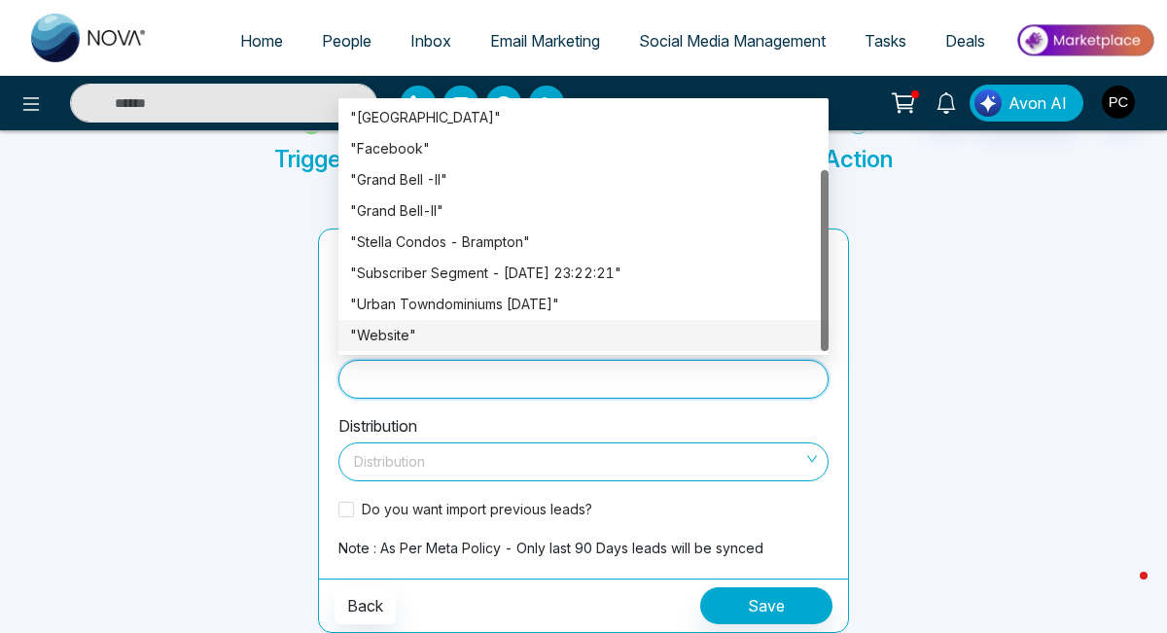
click at [409, 382] on div "b" at bounding box center [583, 379] width 463 height 24
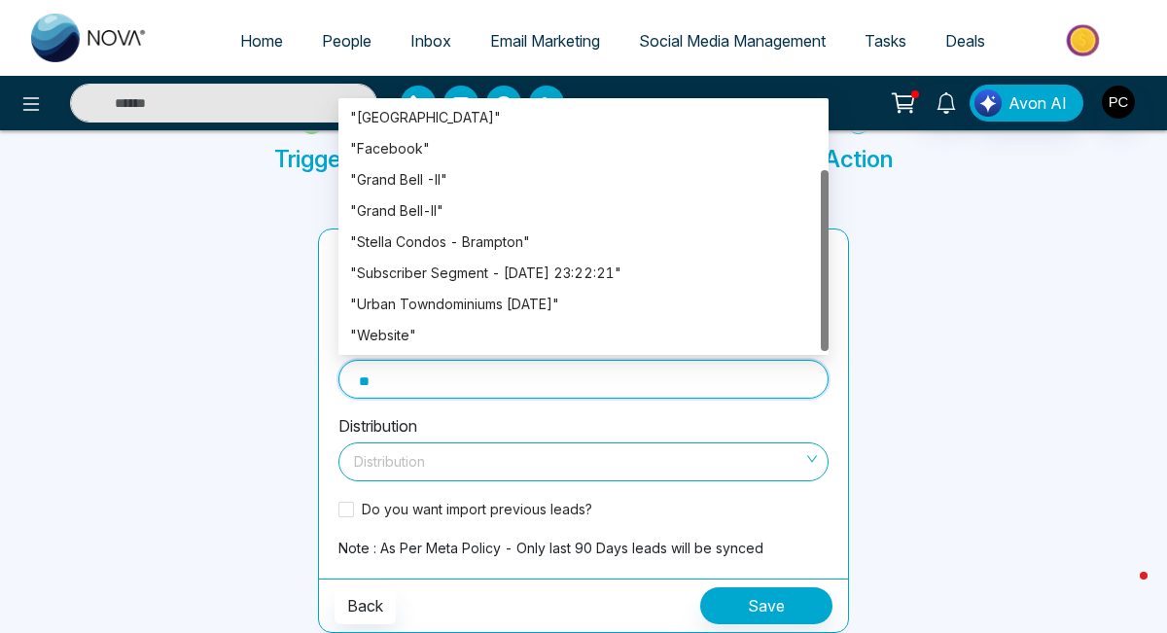
scroll to position [0, 0]
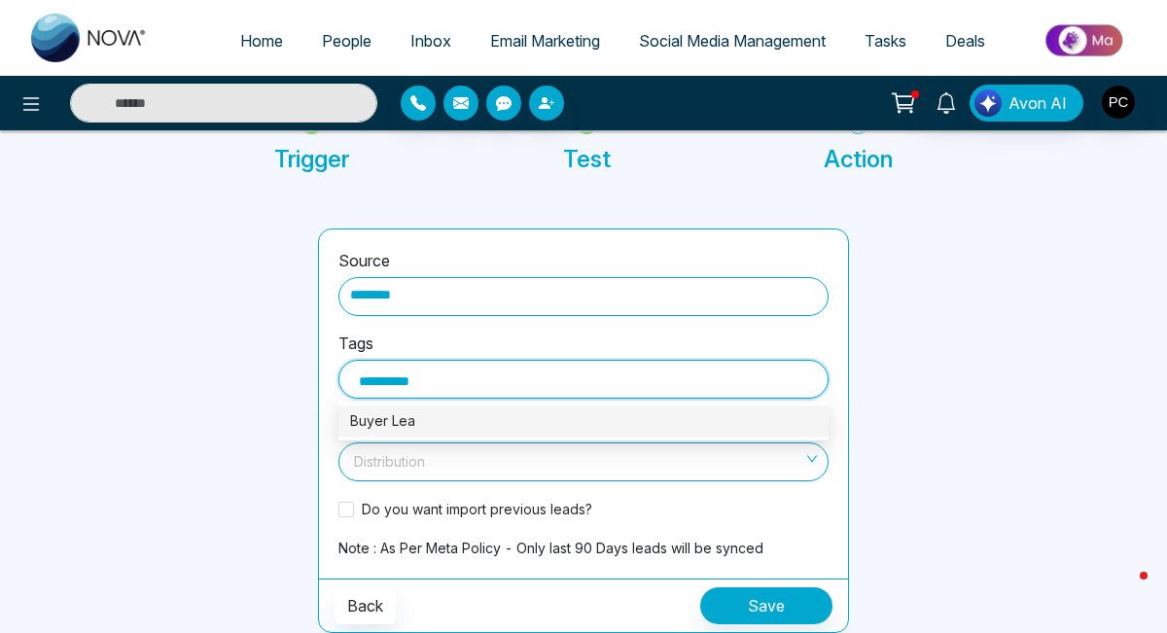
type input "**********"
click at [416, 423] on div "Buyer Leads" at bounding box center [583, 421] width 467 height 21
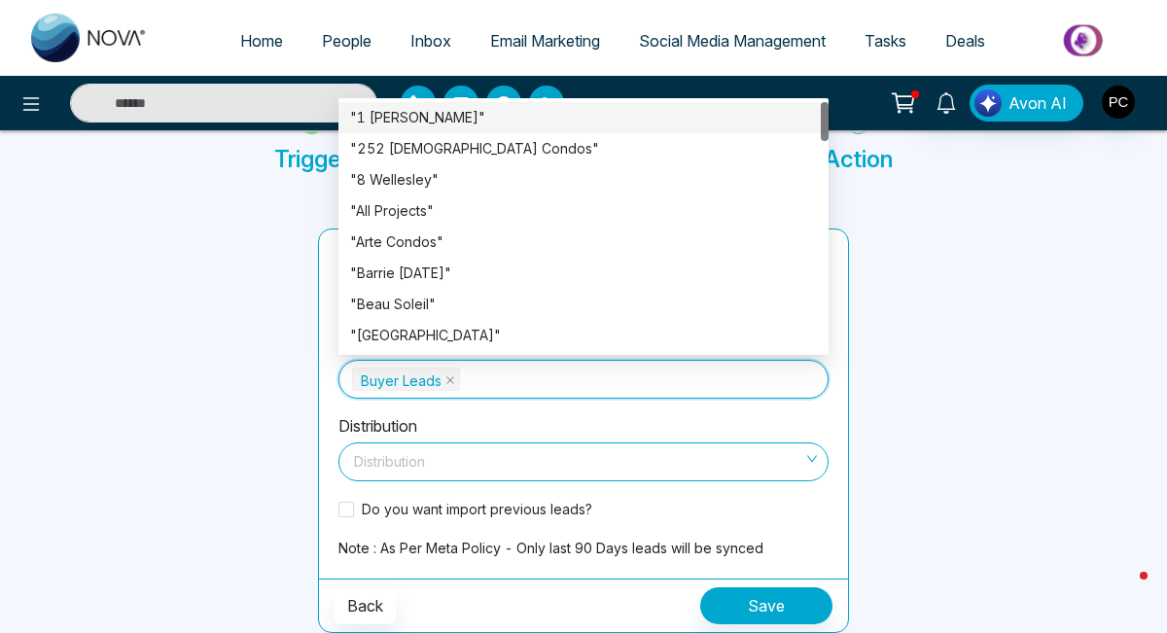
click at [266, 331] on div at bounding box center [167, 431] width 277 height 405
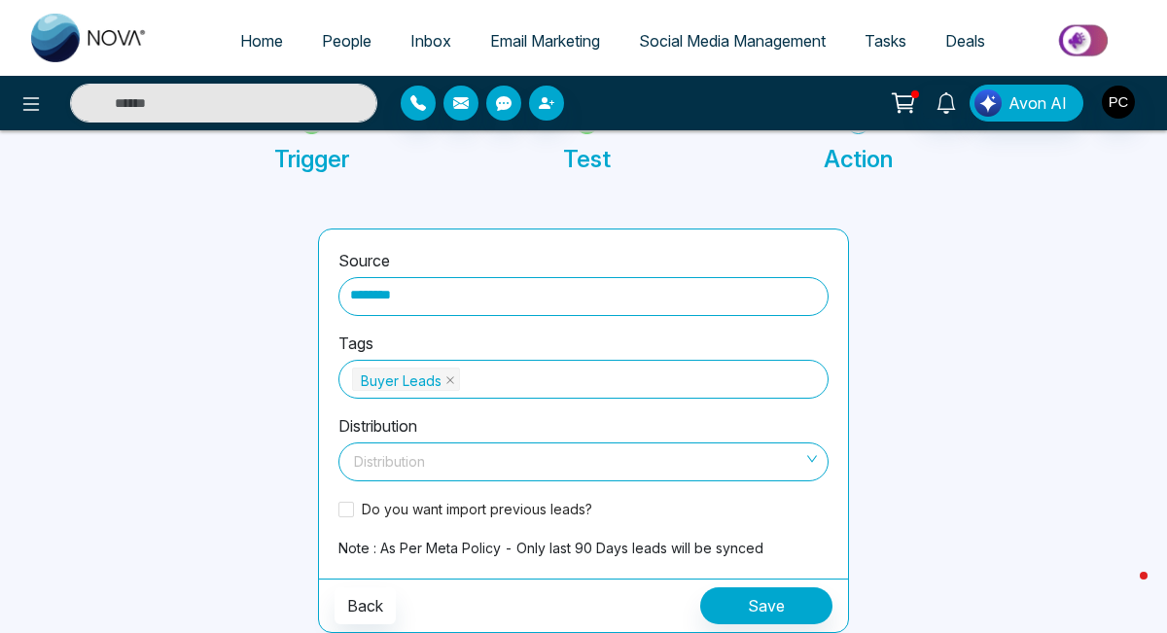
click at [472, 449] on input "search" at bounding box center [576, 458] width 453 height 29
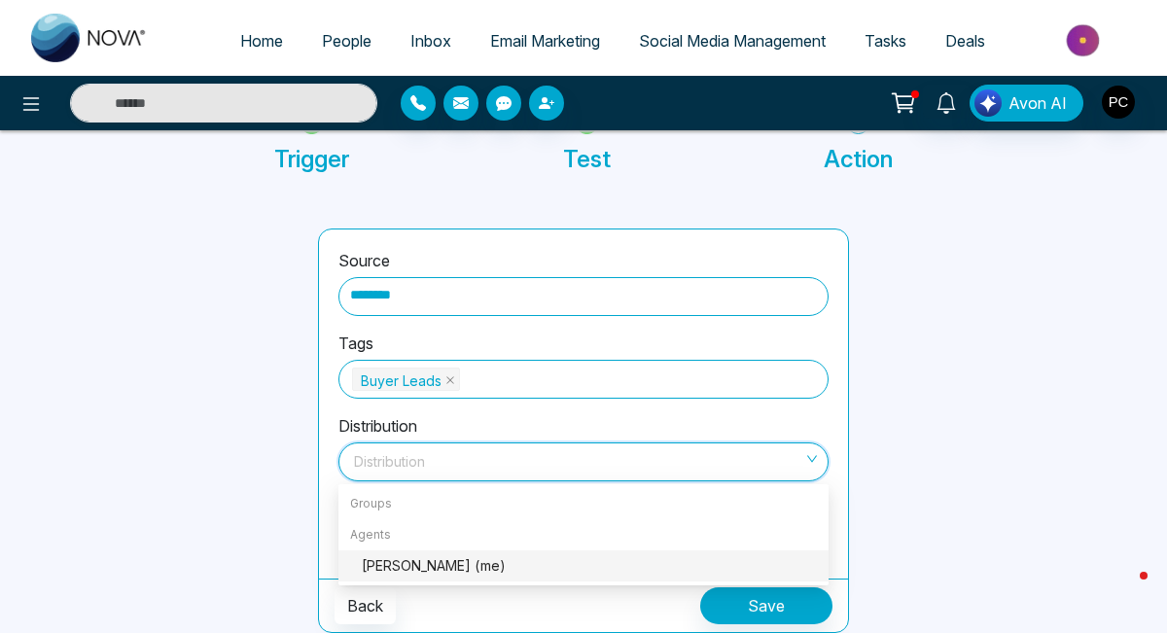
click at [449, 570] on div "Pari Chandna (me)" at bounding box center [589, 566] width 455 height 21
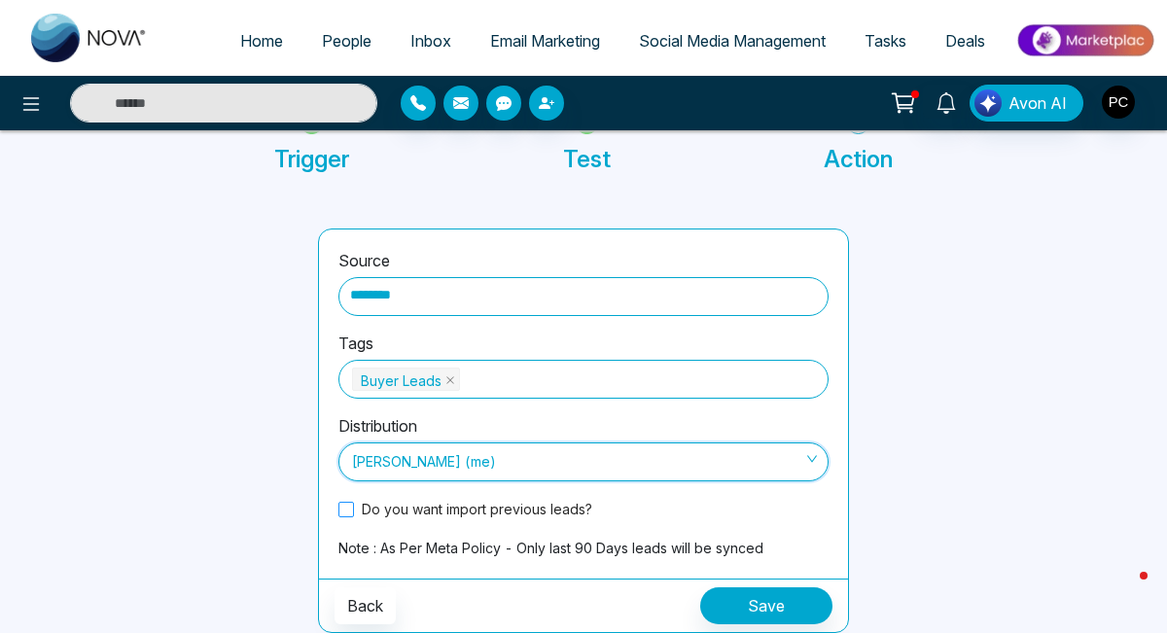
click at [372, 515] on span "Do you want import previous leads?" at bounding box center [477, 509] width 246 height 20
click at [793, 608] on button "Save" at bounding box center [766, 606] width 132 height 37
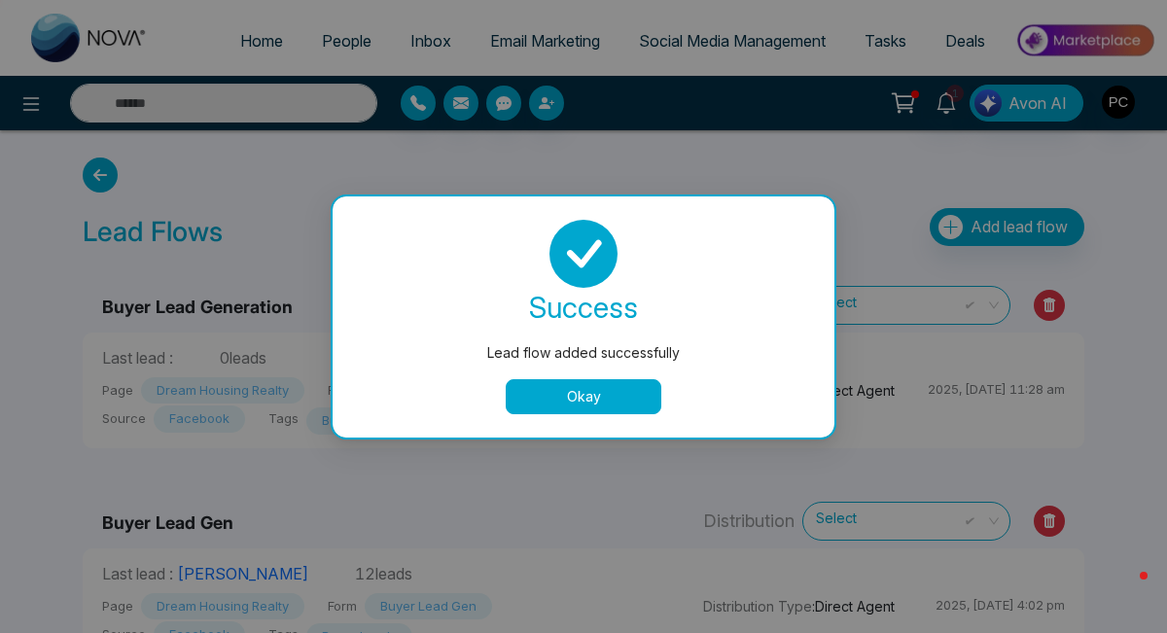
click at [623, 397] on button "Okay" at bounding box center [584, 396] width 156 height 35
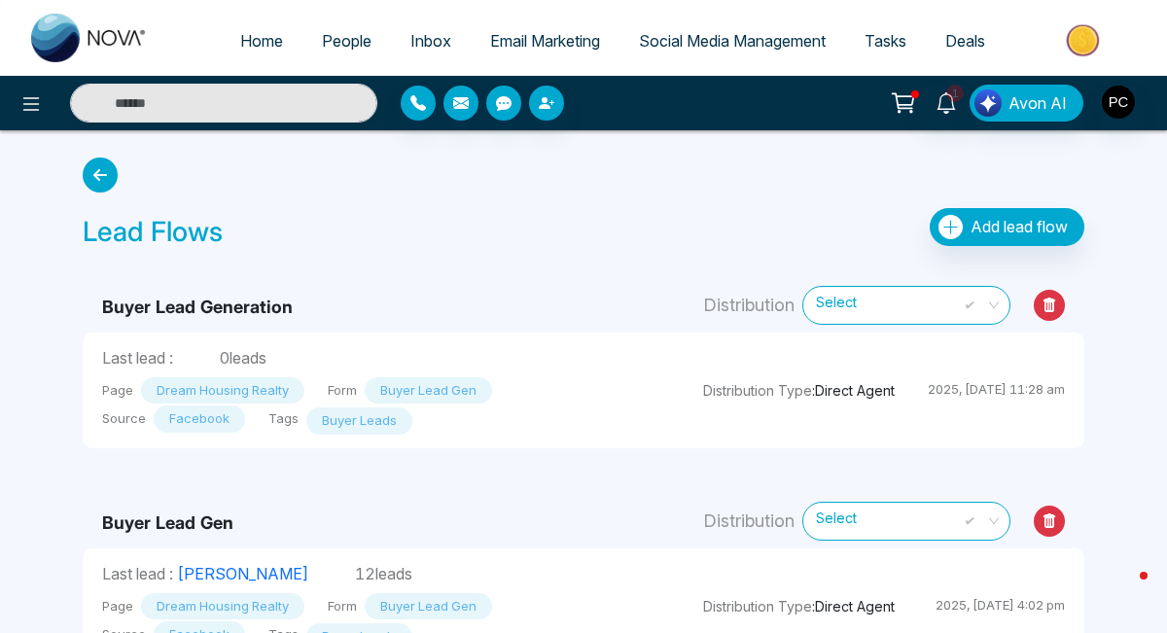
scroll to position [50, 0]
